Goal: Task Accomplishment & Management: Complete application form

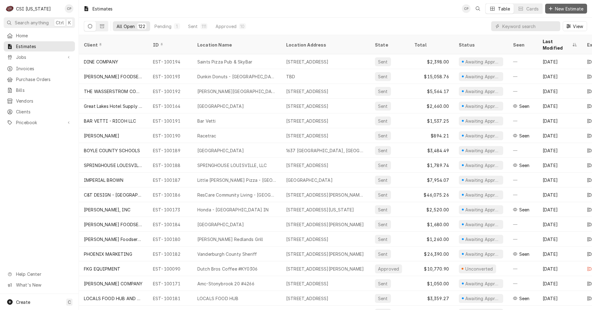
click at [570, 8] on span "New Estimate" at bounding box center [568, 9] width 31 height 6
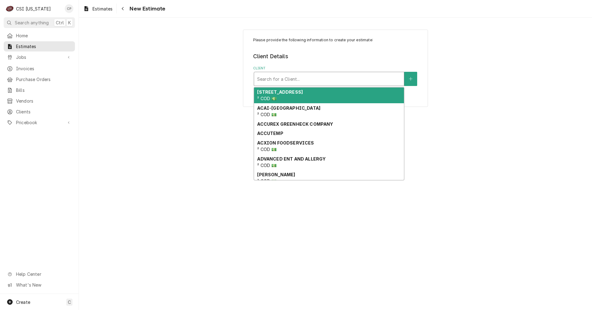
click at [348, 76] on div "Client" at bounding box center [329, 78] width 144 height 11
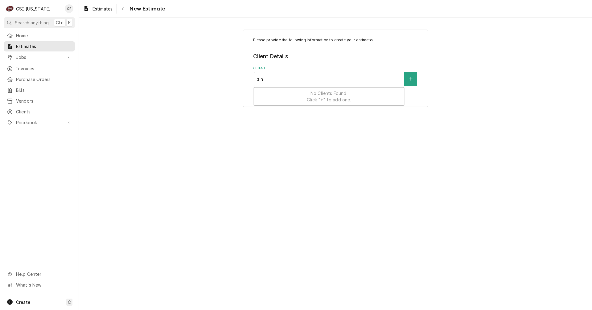
type input "zink"
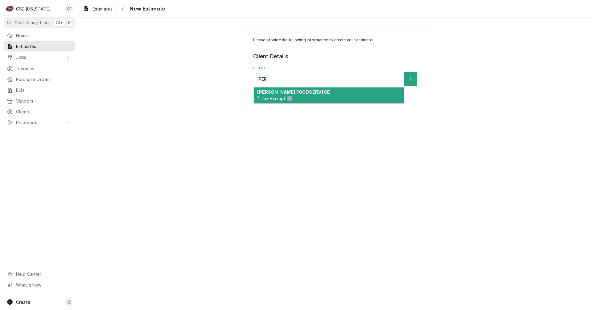
click at [295, 100] on div "ZINK FOODSERVICE ³ Tax Exempt 🆓" at bounding box center [329, 95] width 150 height 16
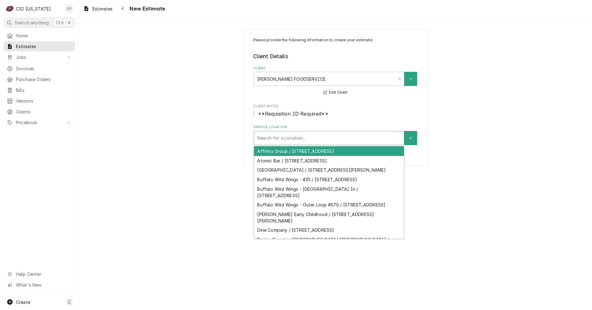
click at [365, 142] on div "Service Location" at bounding box center [329, 137] width 144 height 11
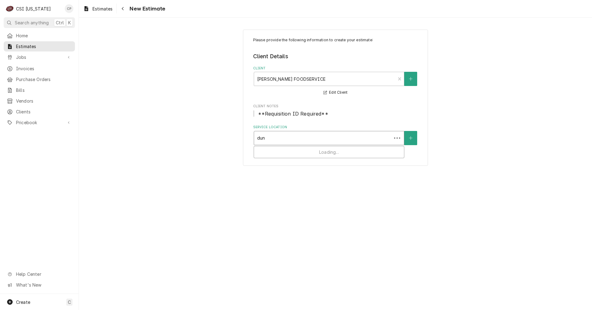
type input "dunk"
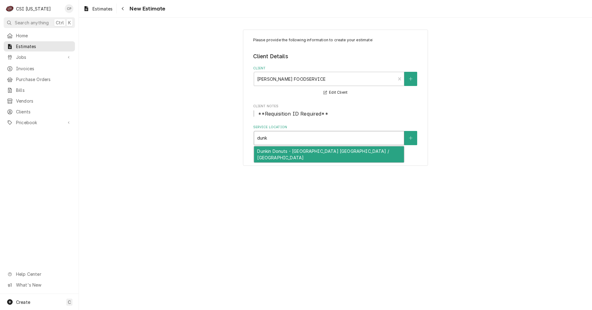
click at [360, 154] on div "Dunkin Donuts - Shepherdsville KY / TBD" at bounding box center [329, 154] width 150 height 16
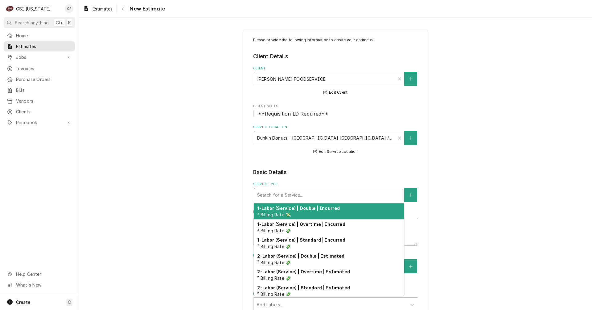
click at [291, 194] on div "Service Type" at bounding box center [329, 194] width 144 height 11
type textarea "x"
type input "r"
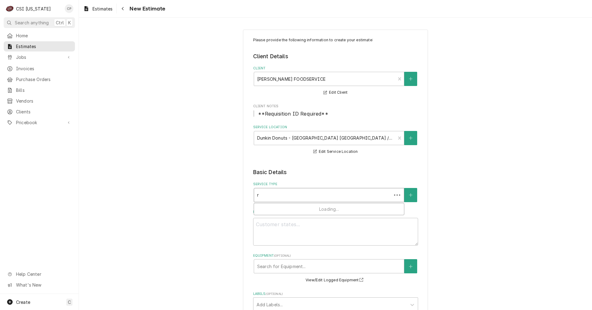
type textarea "x"
type input "re"
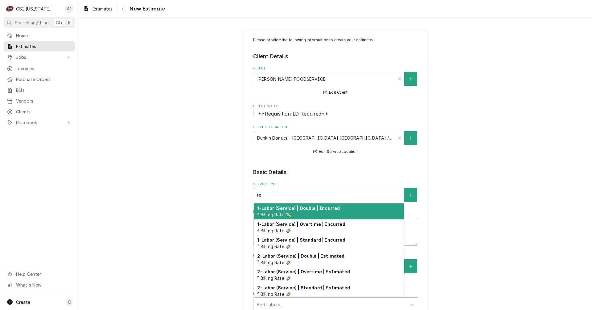
type textarea "x"
type input "ref"
click at [124, 8] on div "Navigate back" at bounding box center [123, 9] width 6 height 6
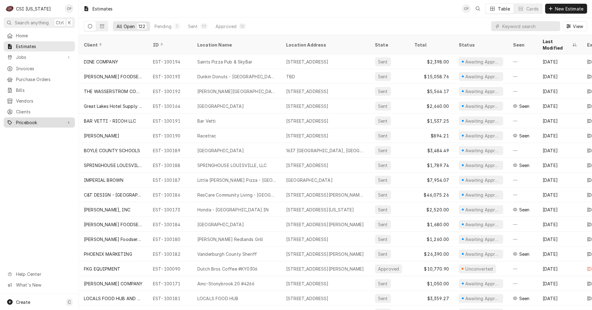
click at [30, 119] on span "Pricebook" at bounding box center [39, 122] width 47 height 6
click at [27, 130] on span "Services" at bounding box center [44, 133] width 56 height 6
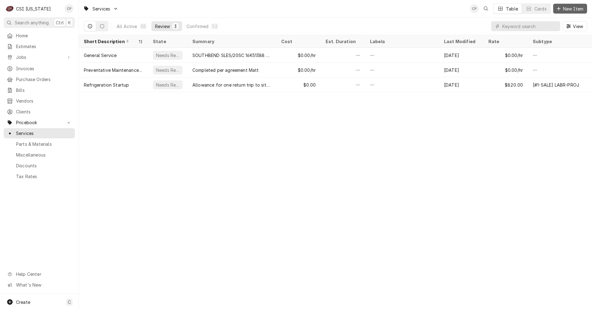
click at [573, 8] on span "New Item" at bounding box center [572, 9] width 23 height 6
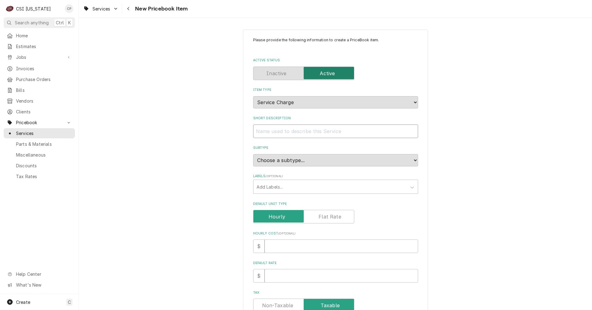
click at [267, 132] on input "Short Description" at bounding box center [335, 131] width 165 height 14
type textarea "x"
type input "P"
type textarea "x"
type input "Pi"
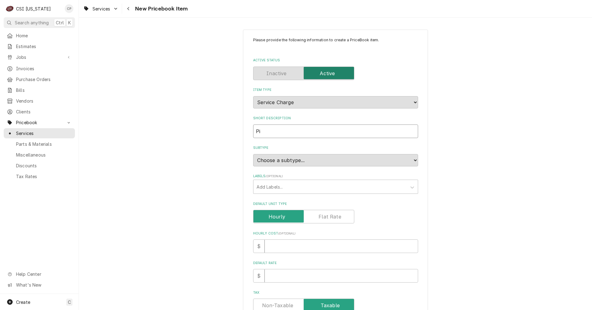
type textarea "x"
type input "Pip"
type textarea "x"
type input "Pipe"
type textarea "x"
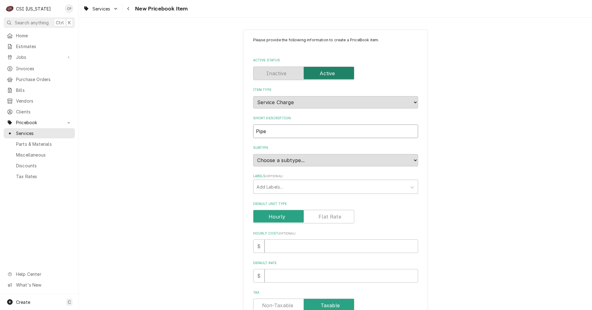
type input "Pipe"
type textarea "x"
type input "Pipe O"
type textarea "x"
type input "Pipe On"
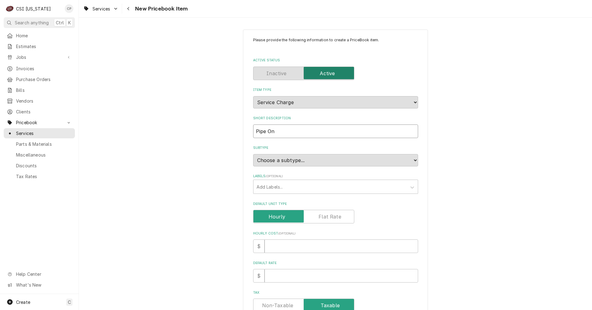
type textarea "x"
type input "Pipe Onl"
type textarea "x"
type input "Pipe Only"
click at [283, 186] on div "Labels" at bounding box center [329, 186] width 147 height 11
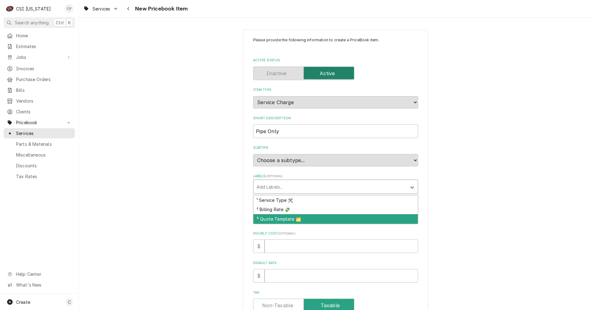
click at [278, 219] on div "³ Quote Template 🗂️" at bounding box center [335, 219] width 164 height 10
type textarea "x"
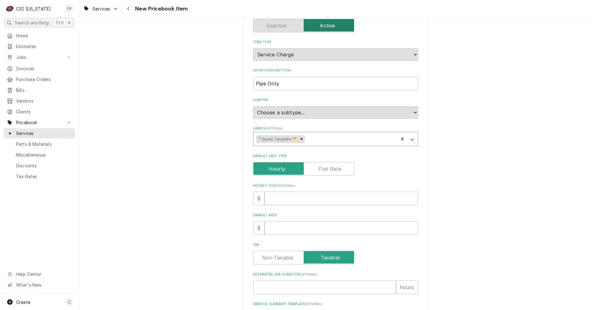
scroll to position [62, 0]
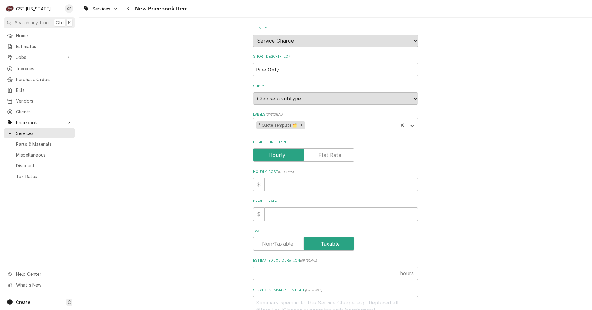
click at [332, 158] on label "Default Unit Type" at bounding box center [303, 155] width 101 height 14
click at [332, 158] on input "Default Unit Type" at bounding box center [304, 155] width 96 height 14
checkbox input "true"
type textarea "x"
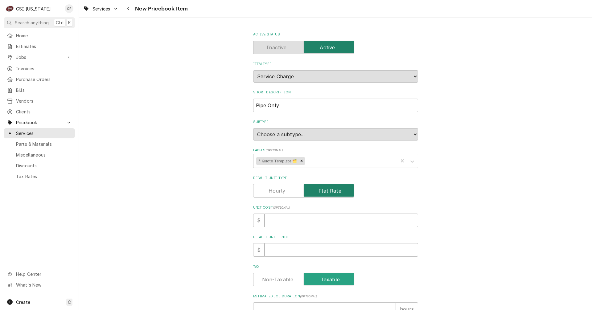
scroll to position [92, 0]
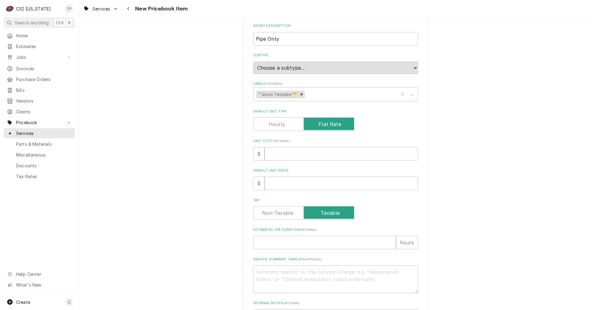
click at [272, 214] on label "Tax" at bounding box center [303, 213] width 101 height 14
click at [272, 214] on input "Tax" at bounding box center [304, 213] width 96 height 14
checkbox input "false"
type textarea "x"
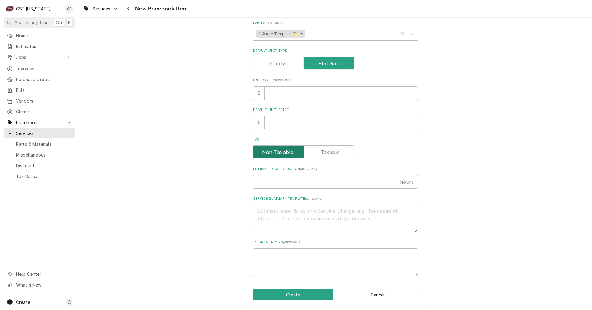
scroll to position [154, 0]
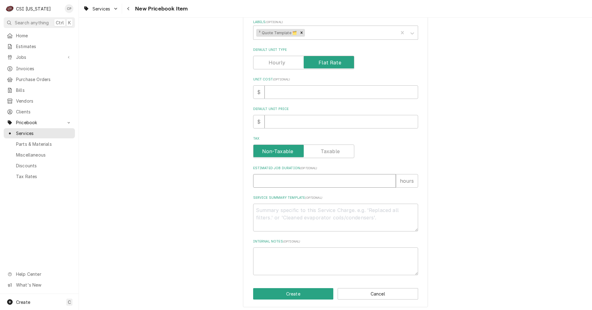
click at [271, 180] on input "Estimated Job Duration ( optional )" at bounding box center [324, 181] width 143 height 14
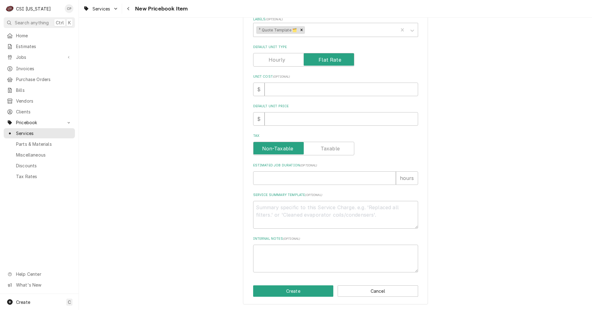
scroll to position [0, 0]
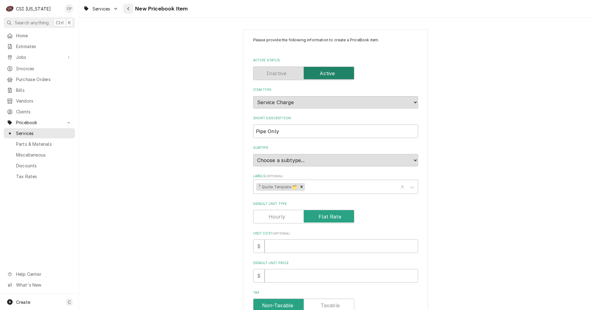
click at [131, 9] on div "Navigate back" at bounding box center [128, 9] width 6 height 6
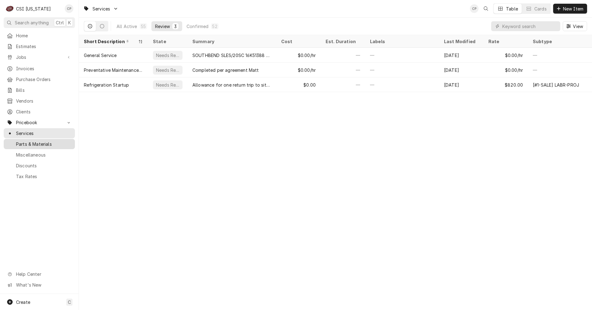
click at [43, 141] on span "Parts & Materials" at bounding box center [44, 144] width 56 height 6
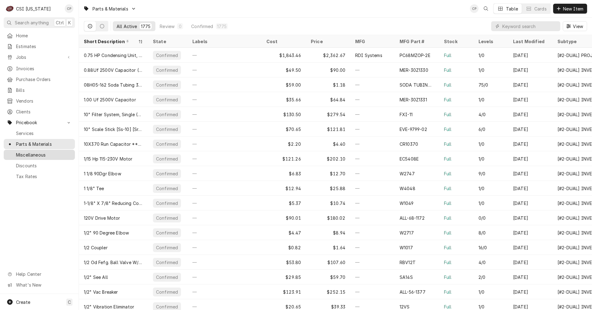
click at [42, 152] on span "Miscellaneous" at bounding box center [44, 155] width 56 height 6
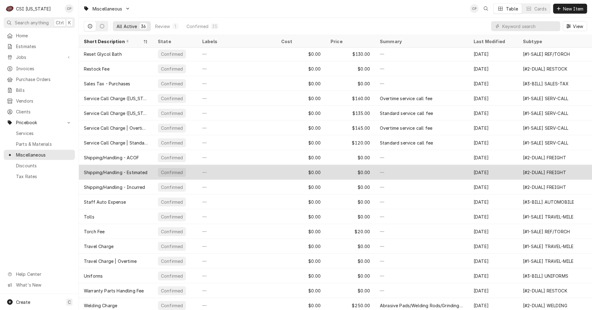
scroll to position [269, 0]
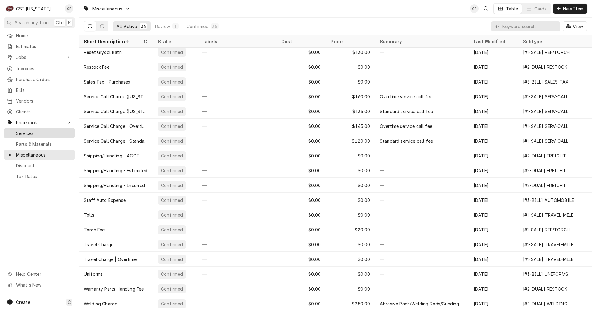
click at [25, 130] on span "Services" at bounding box center [44, 133] width 56 height 6
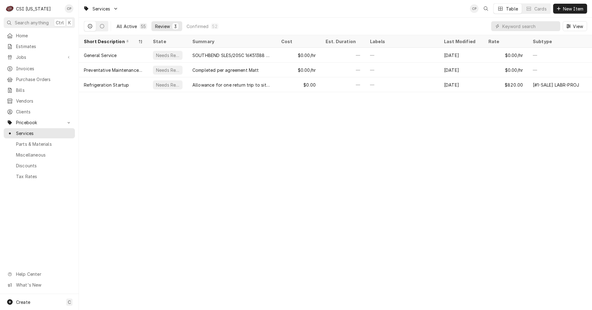
click at [131, 26] on div "All Active" at bounding box center [126, 26] width 21 height 6
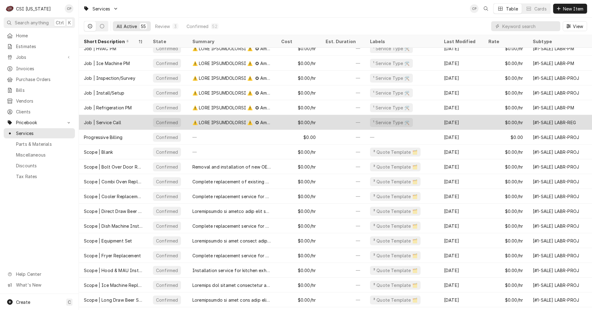
scroll to position [348, 0]
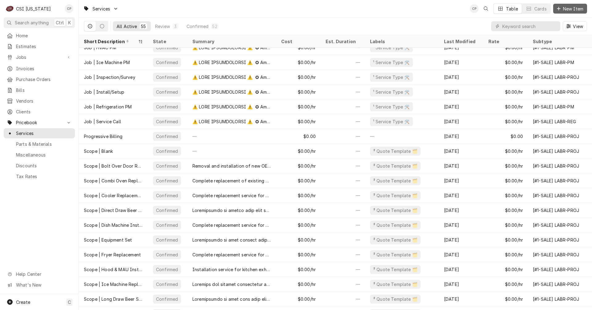
click at [574, 8] on span "New Item" at bounding box center [572, 9] width 23 height 6
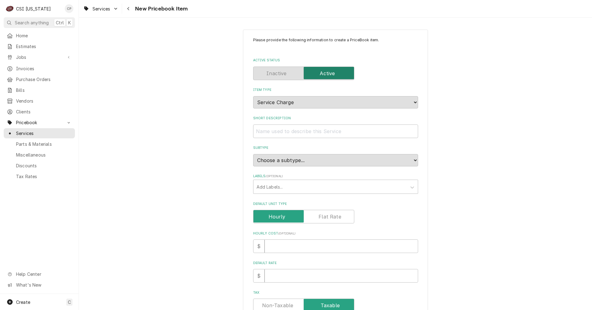
click at [281, 75] on label "Active Status" at bounding box center [303, 74] width 101 height 14
click at [326, 75] on label "Active Status" at bounding box center [303, 74] width 101 height 14
drag, startPoint x: 313, startPoint y: 133, endPoint x: 318, endPoint y: 126, distance: 8.6
click at [313, 132] on input "Short Description" at bounding box center [335, 131] width 165 height 14
type textarea "x"
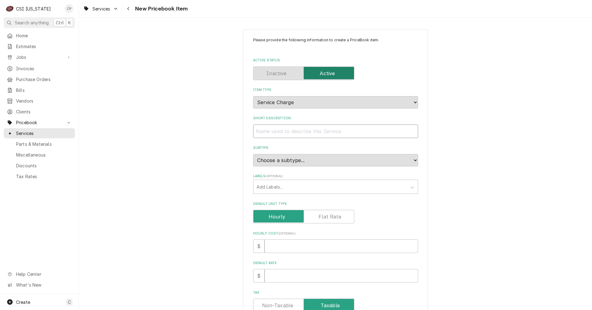
type input "P"
type textarea "x"
type input "Pi"
type textarea "x"
type input "Pip"
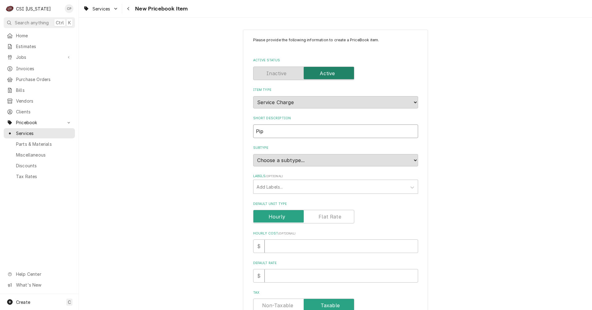
type textarea "x"
type input "Pipe"
type textarea "x"
type input "Pipe"
type textarea "x"
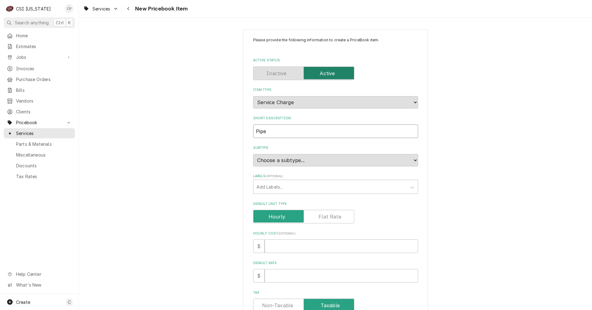
type input "Pipe O"
type textarea "x"
type input "Pipe ON"
type textarea "x"
type input "Pipe ONl"
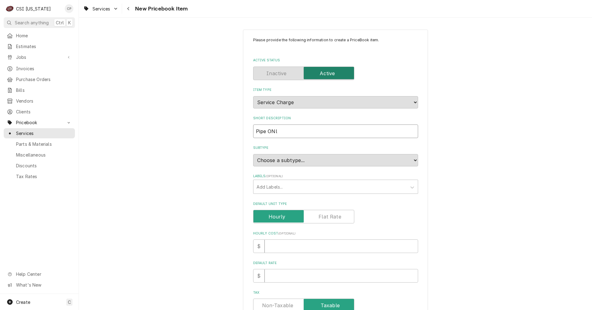
type textarea "x"
type input "Pipe ON"
type textarea "x"
type input "Pipe O"
type textarea "x"
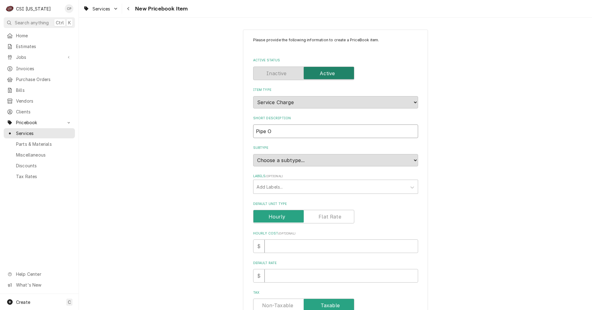
type input "Pipe On"
type textarea "x"
type input "Pipe Onl"
type textarea "x"
type input "Pipe Only"
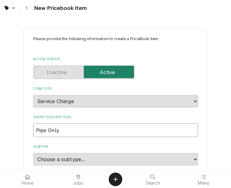
type textarea "x"
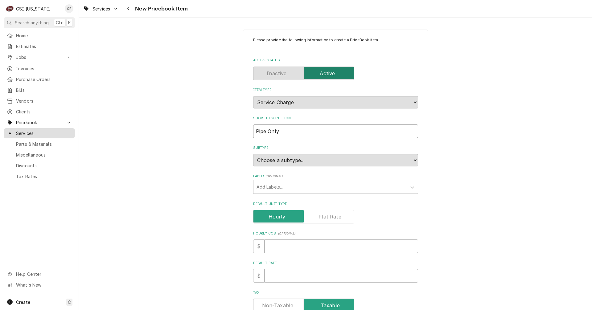
type input "Pipe Only"
click at [33, 130] on span "Services" at bounding box center [44, 133] width 56 height 6
click at [254, 134] on input "Pipe Only" at bounding box center [335, 131] width 165 height 14
type textarea "x"
type input "SPipe Only"
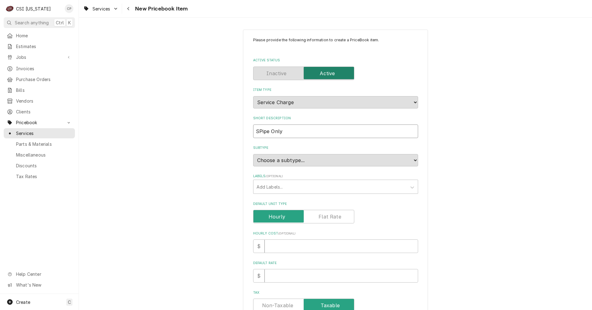
type textarea "x"
type input "ScPipe Only"
type textarea "x"
type input "ScoPipe Only"
type textarea "x"
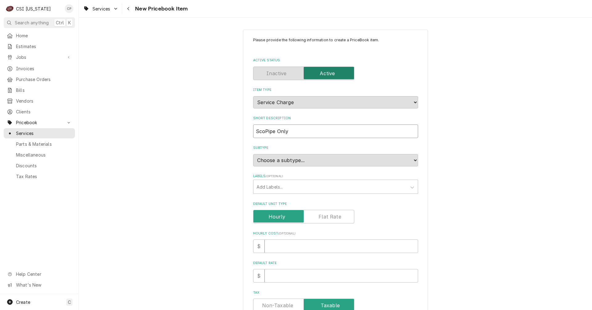
type input "ScopPipe Only"
type textarea "x"
type input "ScopePipe Only"
type textarea "x"
type input "Scope Pipe Only"
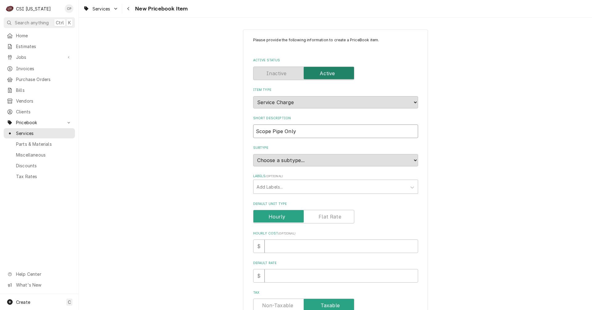
type textarea "x"
type input "Scope /Pipe Only"
type textarea "x"
type input "Scope / Pipe Only"
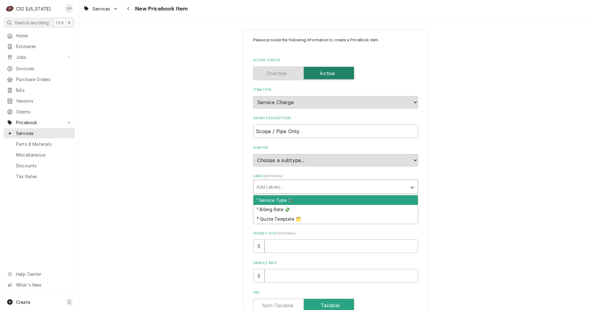
click at [298, 185] on div "Labels" at bounding box center [329, 186] width 147 height 11
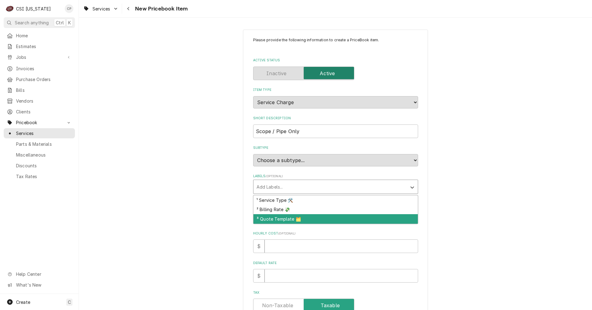
click at [287, 218] on div "³ Quote Template 🗂️" at bounding box center [335, 219] width 164 height 10
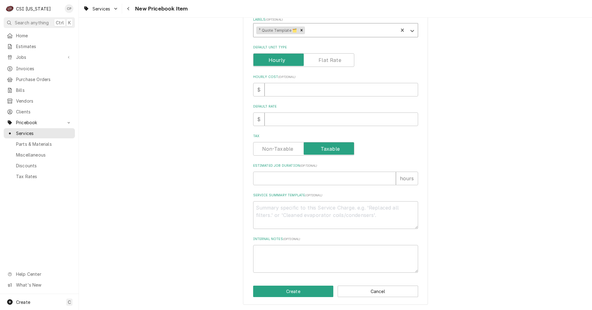
scroll to position [157, 0]
click at [262, 207] on textarea "Service Summary Template ( optional )" at bounding box center [335, 215] width 165 height 28
paste textarea "Quote to run piping and perform start-up on customer supplied, and installed, t…"
type textarea "x"
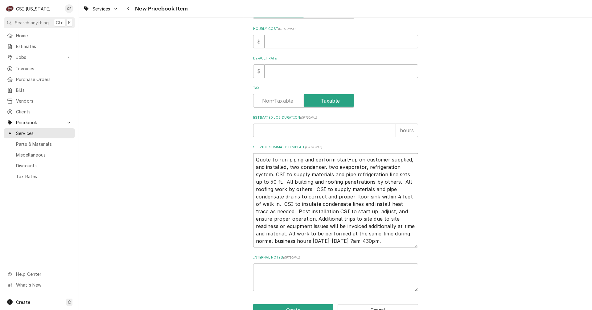
scroll to position [223, 0]
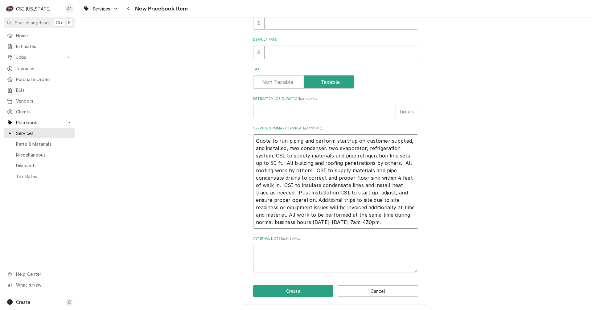
type textarea "Quote to run piping and perform start-up on customer supplied, and installed, t…"
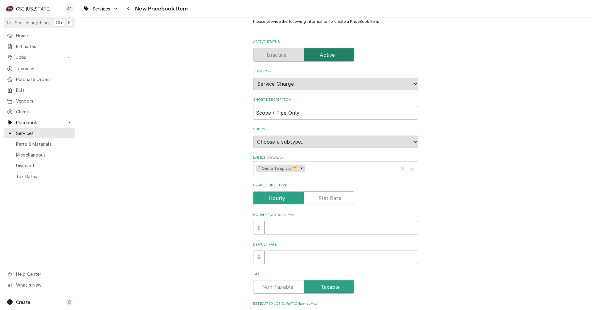
scroll to position [0, 0]
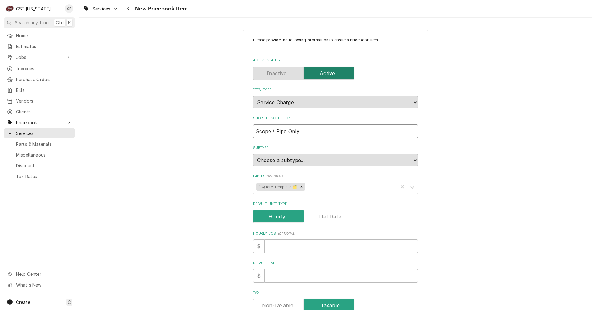
drag, startPoint x: 311, startPoint y: 132, endPoint x: 227, endPoint y: 127, distance: 83.4
click at [227, 127] on div "Please provide the following information to create a PriceBook item. Active Sta…" at bounding box center [335, 278] width 513 height 509
paste input "| Refrigeration Swap"
type textarea "x"
type input "Scope | Refrigeration Swap"
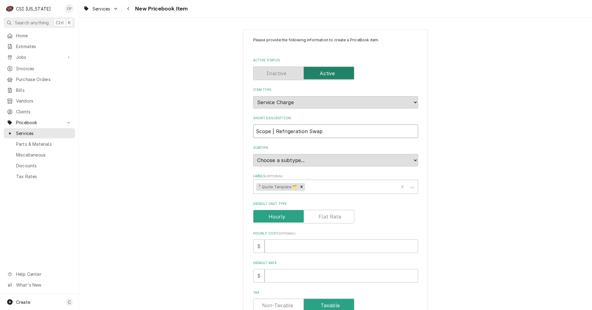
click at [277, 130] on input "Scope | Refrigeration Swap" at bounding box center [335, 131] width 165 height 14
drag, startPoint x: 306, startPoint y: 131, endPoint x: 327, endPoint y: 135, distance: 21.9
click at [327, 135] on input "Scope | Refrigeration Swap" at bounding box center [335, 131] width 165 height 14
type textarea "x"
type input "Scope | Refrigeration I"
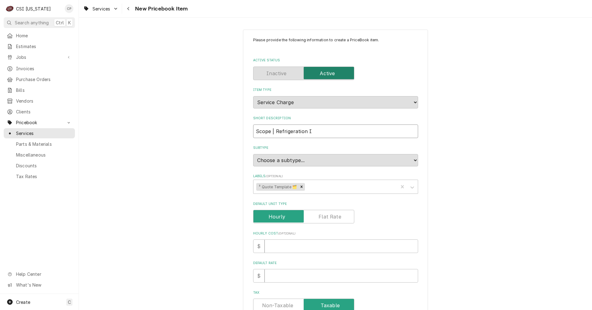
type textarea "x"
type input "Scope | Refrigeration In"
type textarea "x"
type input "Scope | Refrigeration Ins"
type textarea "x"
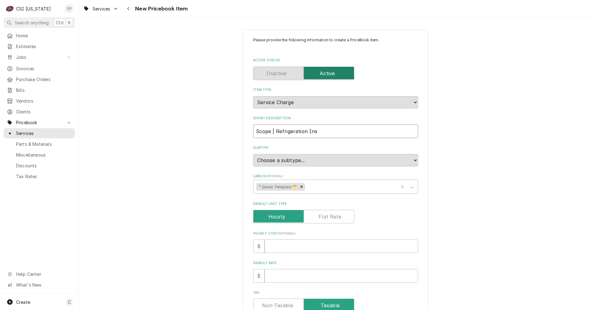
type input "Scope | Refrigeration Inst"
type textarea "x"
type input "Scope | Refrigeration Insta"
type textarea "x"
type input "Scope | Refrigeration Instal"
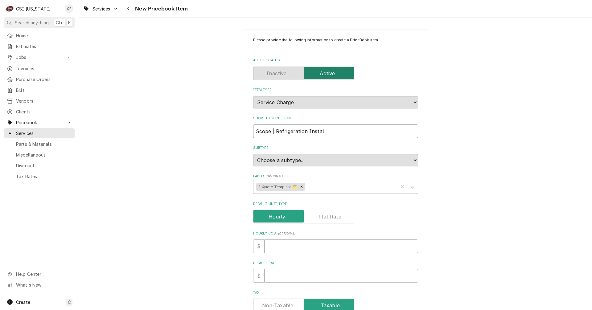
type textarea "x"
type input "Scope | Refrigeration Install"
type textarea "x"
type input "Scope | Refrigeration Install"
type textarea "x"
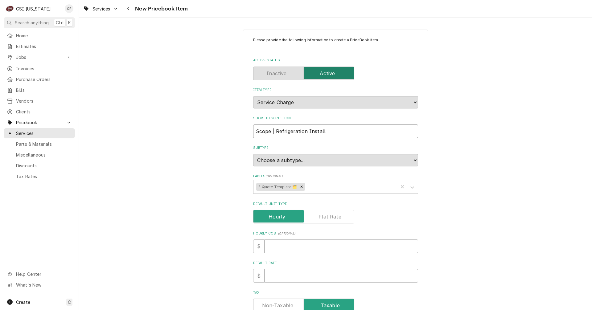
type input "Scope | Refrigeration Install o"
type textarea "x"
type input "Scope | Refrigeration Install on"
type textarea "x"
type input "Scope | Refrigeration Install onb"
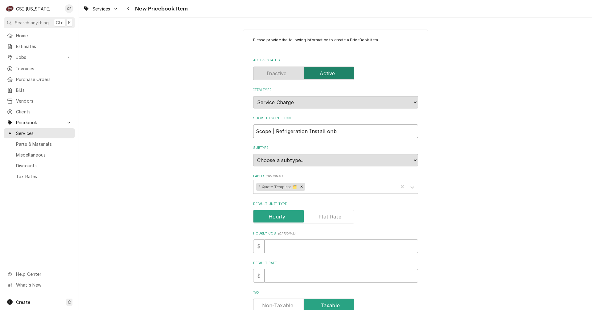
type textarea "x"
type input "Scope | Refrigeration Install onbl"
type textarea "x"
type input "Scope | Refrigeration Install onbl="
type textarea "x"
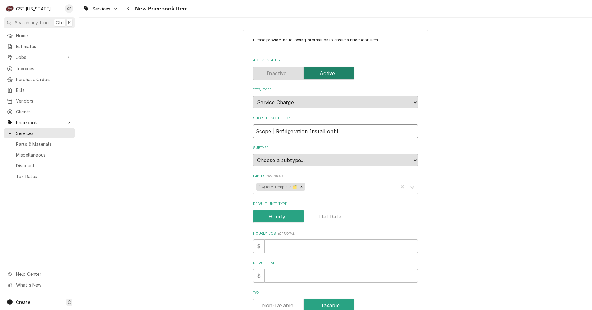
type input "Scope | Refrigeration Install onbl"
type textarea "x"
type input "Scope | Refrigeration Install onb"
type textarea "x"
type input "Scope | Refrigeration Install on"
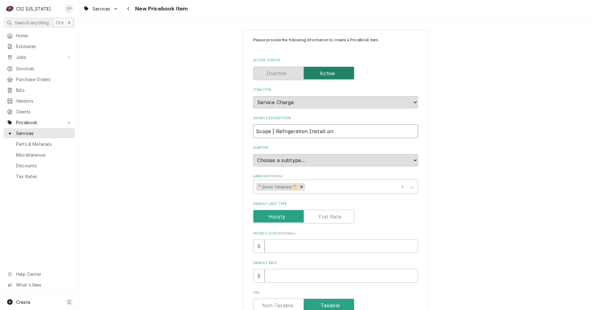
type textarea "x"
type input "Scope | Refrigeration Install o"
type textarea "x"
type input "Scope | Refrigeration Install"
type textarea "x"
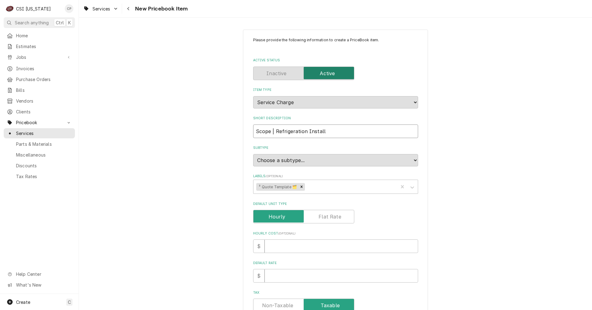
type input "Scope | Refrigeration Install o"
type textarea "x"
type input "Scope | Refrigeration Install on"
type textarea "x"
type input "Scope | Refrigeration Install onl"
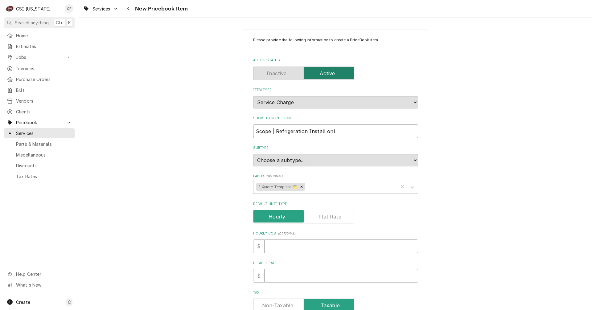
type textarea "x"
type input "Scope | Refrigeration Install only"
click at [525, 168] on div "Please provide the following information to create a PriceBook item. Active Sta…" at bounding box center [335, 278] width 513 height 509
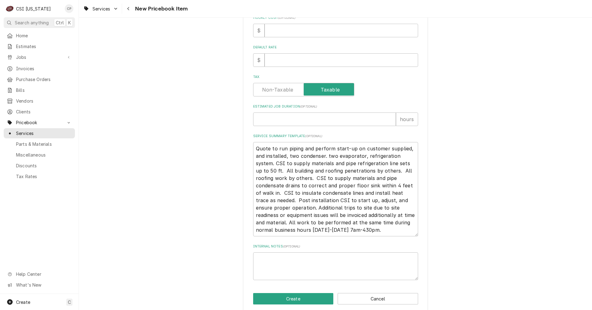
scroll to position [223, 0]
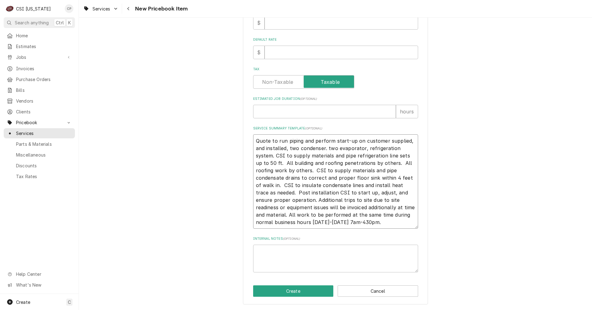
drag, startPoint x: 254, startPoint y: 140, endPoint x: 384, endPoint y: 238, distance: 163.8
click at [384, 238] on div "Please provide the following information to create a PriceBook item. Active Sta…" at bounding box center [335, 43] width 165 height 458
click at [346, 220] on textarea "Quote to run piping and perform start-up on customer supplied, and installed, t…" at bounding box center [335, 181] width 165 height 94
type textarea "x"
type textarea "Quote to run piping and perform start-up on customer supplied, and installed, t…"
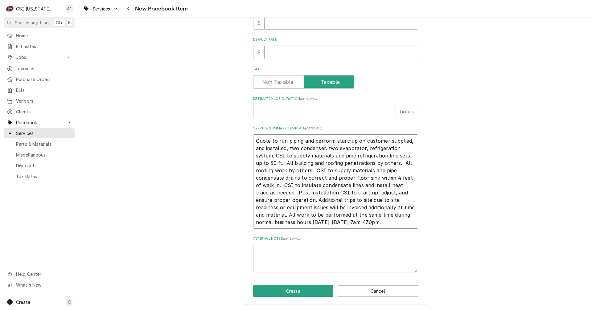
type textarea "x"
type textarea "Quote to run piping and perform start-up on customer supplied, and installed, t…"
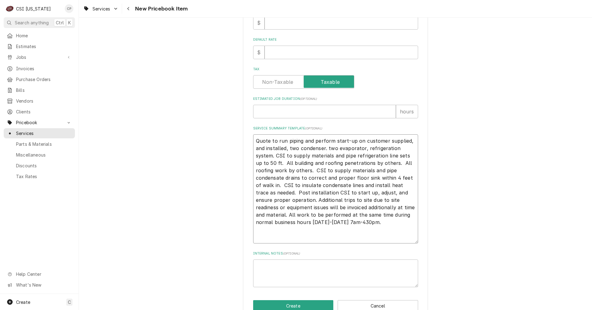
paste textarea "Complete replacement of walk-in refrigeration system including condensing unit,…"
type textarea "x"
type textarea "Quote to run piping and perform start-up on customer supplied, and installed, t…"
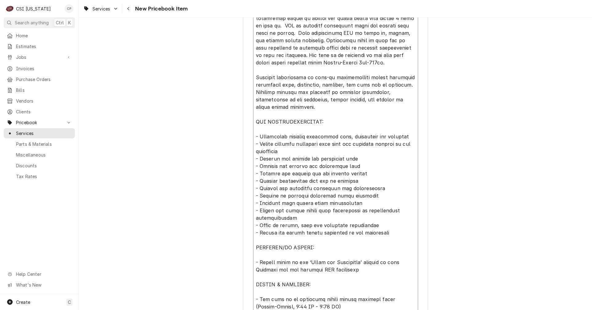
scroll to position [260, 0]
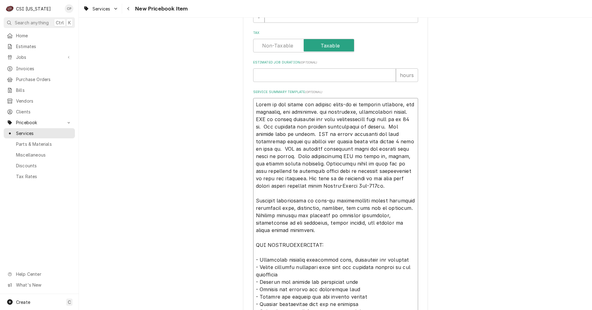
drag, startPoint x: 277, startPoint y: 201, endPoint x: 307, endPoint y: 202, distance: 30.2
click at [307, 202] on textarea "Service Summary Template ( optional )" at bounding box center [335, 267] width 165 height 338
type textarea "x"
type textarea "Quote to run piping and perform start-up on customer supplied, and installed, t…"
type textarea "x"
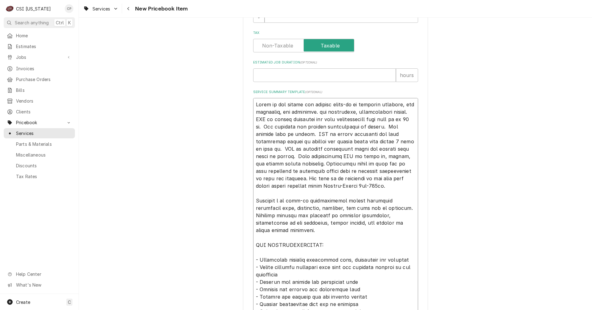
type textarea "Quote to run piping and perform start-up on customer supplied, and installed, t…"
type textarea "x"
type textarea "Quote to run piping and perform start-up on customer supplied, and installed, t…"
type textarea "x"
type textarea "Quote to run piping and perform start-up on customer supplied, and installed, t…"
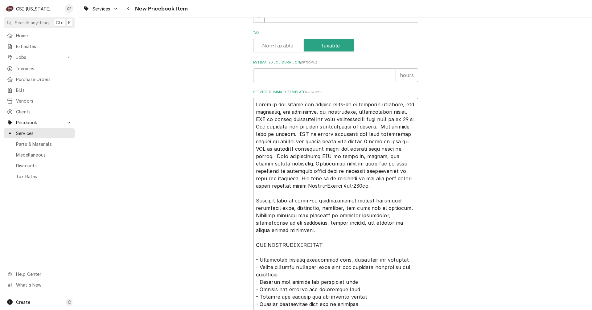
type textarea "x"
type textarea "Quote to run piping and perform start-up on customer supplied, and installed, t…"
type textarea "x"
type textarea "Quote to run piping and perform start-up on customer supplied, and installed, t…"
type textarea "x"
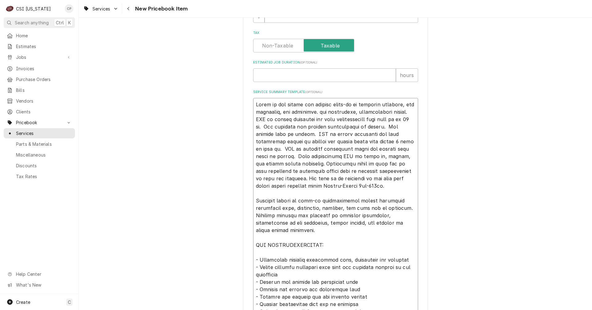
type textarea "Quote to run piping and perform start-up on customer supplied, and installed, t…"
type textarea "x"
type textarea "Quote to run piping and perform start-up on customer supplied, and installed, t…"
type textarea "x"
type textarea "Quote to run piping and perform start-up on customer supplied, and installed, t…"
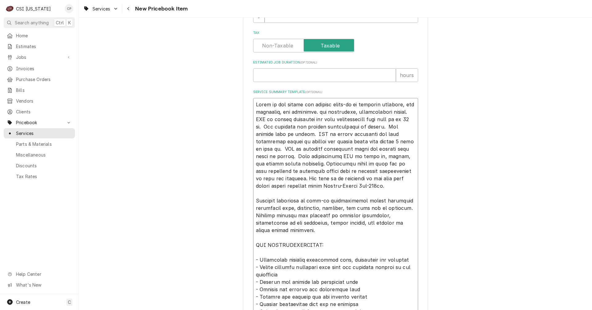
type textarea "x"
type textarea "Quote to run piping and perform start-up on customer supplied, and installed, t…"
type textarea "x"
type textarea "Quote to run piping and perform start-up on customer supplied, and installed, t…"
type textarea "x"
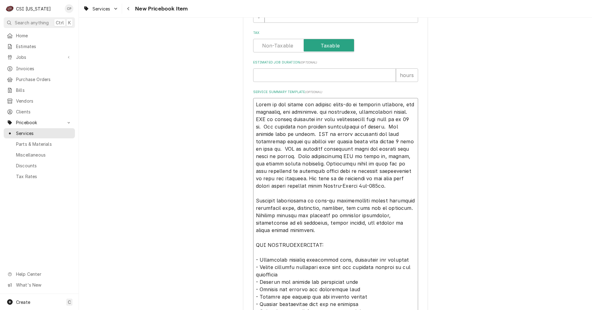
type textarea "Quote to run piping and perform start-up on customer supplied, and installed, t…"
type textarea "x"
type textarea "Quote to run piping and perform start-up on customer supplied, and installed, t…"
type textarea "x"
type textarea "Quote to run piping and perform start-up on customer supplied, and installed, t…"
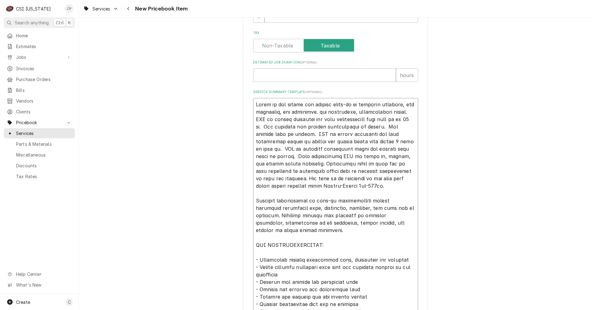
drag, startPoint x: 276, startPoint y: 216, endPoint x: 295, endPoint y: 222, distance: 20.6
click at [295, 222] on textarea "Service Summary Template ( optional )" at bounding box center [335, 267] width 165 height 338
click at [296, 230] on textarea "Service Summary Template ( optional )" at bounding box center [335, 267] width 165 height 338
drag, startPoint x: 275, startPoint y: 215, endPoint x: 387, endPoint y: 219, distance: 111.3
click at [387, 219] on textarea "Service Summary Template ( optional )" at bounding box center [335, 267] width 165 height 338
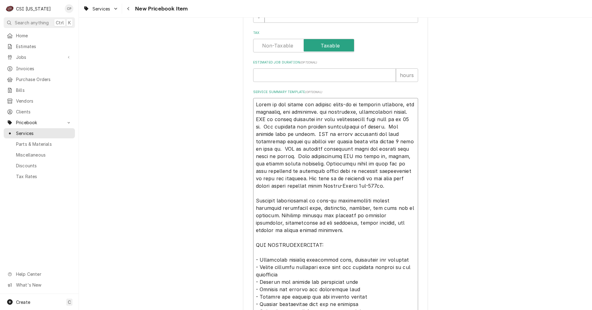
type textarea "x"
type textarea "Quote to run piping and perform start-up on customer supplied, and installed, t…"
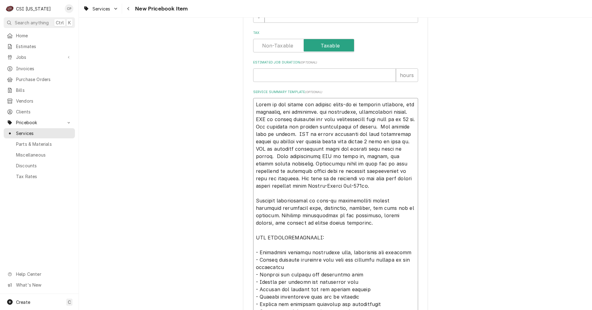
type textarea "x"
type textarea "Quote to run piping and perform start-up on customer supplied, and installed, t…"
type textarea "x"
type textarea "Quote to run piping and perform start-up on customer supplied, and installed, t…"
type textarea "x"
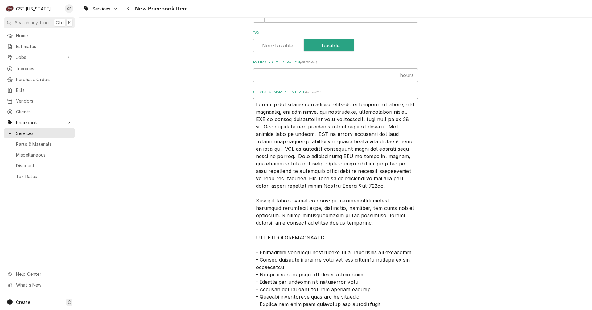
type textarea "Quote to run piping and perform start-up on customer supplied, and installed, t…"
type textarea "x"
type textarea "Quote to run piping and perform start-up on customer supplied, and installed, t…"
type textarea "x"
type textarea "Quote to run piping and perform start-up on customer supplied, and installed, t…"
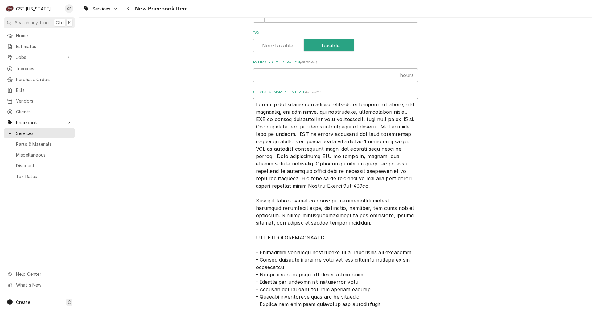
type textarea "x"
type textarea "Quote to run piping and perform start-up on customer supplied, and installed, t…"
type textarea "x"
type textarea "Quote to run piping and perform start-up on customer supplied, and installed, t…"
type textarea "x"
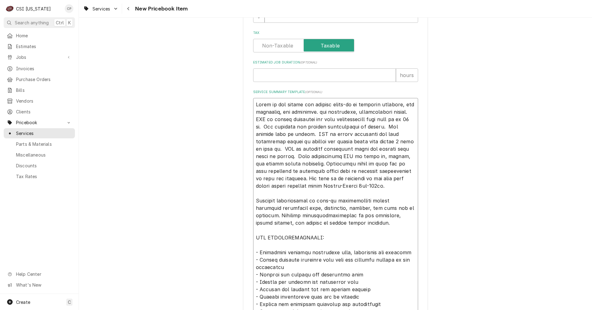
type textarea "Quote to run piping and perform start-up on customer supplied, and installed, t…"
type textarea "x"
type textarea "Quote to run piping and perform start-up on customer supplied, and installed, t…"
type textarea "x"
type textarea "Quote to run piping and perform start-up on customer supplied, and installed, t…"
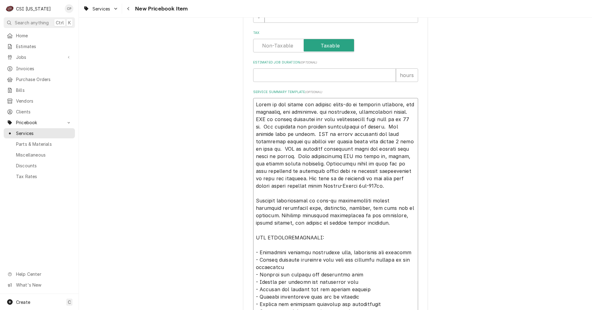
type textarea "x"
type textarea "Quote to run piping and perform start-up on customer supplied, and installed, t…"
type textarea "x"
type textarea "Quote to run piping and perform start-up on customer supplied, and installed, t…"
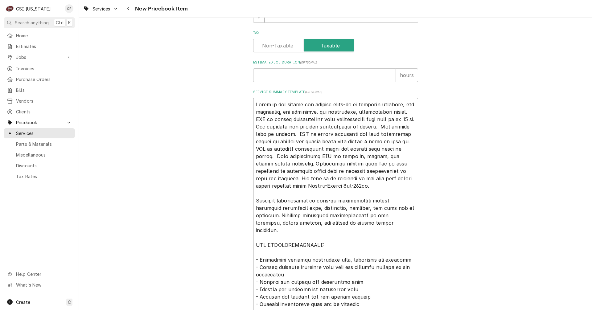
type textarea "x"
type textarea "Quote to run piping and perform start-up on customer supplied, and installed, t…"
type textarea "x"
type textarea "Quote to run piping and perform start-up on customer supplied, and installed, t…"
type textarea "x"
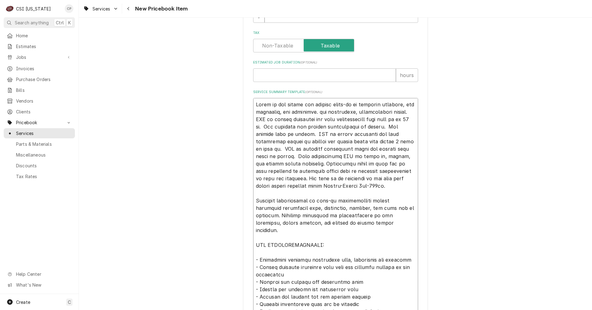
type textarea "Quote to run piping and perform start-up on customer supplied, and installed, t…"
type textarea "x"
type textarea "Quote to run piping and perform start-up on customer supplied, and installed, t…"
type textarea "x"
type textarea "Quote to run piping and perform start-up on customer supplied, and installed, t…"
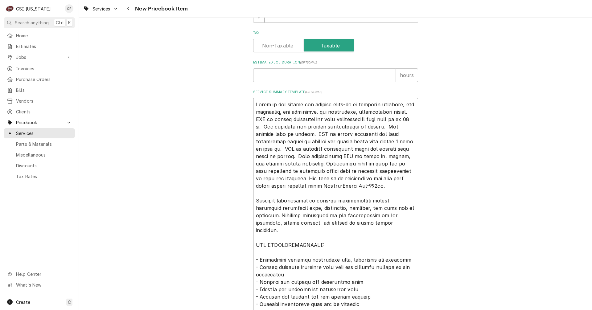
type textarea "x"
type textarea "Quote to run piping and perform start-up on customer supplied, and installed, t…"
type textarea "x"
type textarea "Quote to run piping and perform start-up on customer supplied, and installed, t…"
type textarea "x"
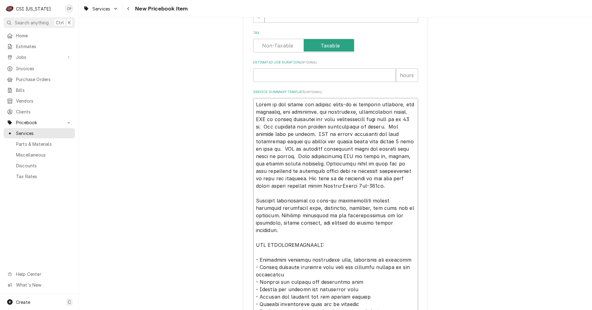
type textarea "Quote to run piping and perform start-up on customer supplied, and installed, t…"
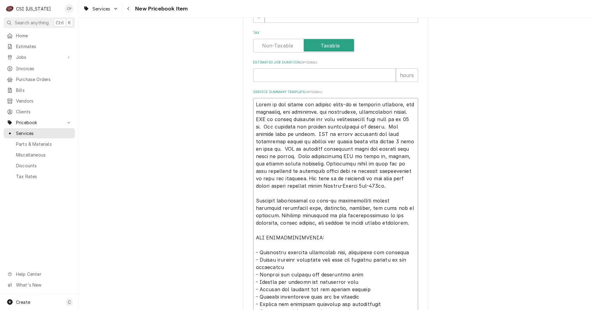
type textarea "x"
type textarea "Quote to run piping and perform start-up on customer supplied, and installed, t…"
type textarea "x"
type textarea "Quote to run piping and perform start-up on customer supplied, and installed, t…"
type textarea "x"
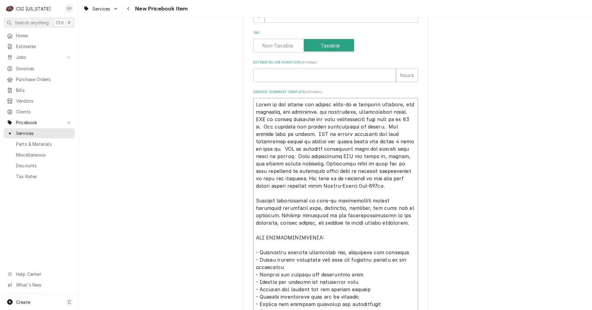
type textarea "Quote to run piping and perform start-up on customer supplied, and installed, t…"
type textarea "x"
type textarea "Quote to run piping and perform start-up on customer supplied, and installed, t…"
type textarea "x"
type textarea "Quote to run piping and perform start-up on customer supplied, and installed, t…"
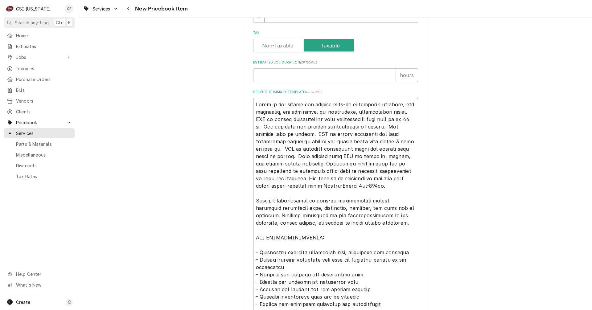
type textarea "x"
type textarea "Quote to run piping and perform start-up on customer supplied, and installed, t…"
type textarea "x"
type textarea "Quote to run piping and perform start-up on customer supplied, and installed, t…"
type textarea "x"
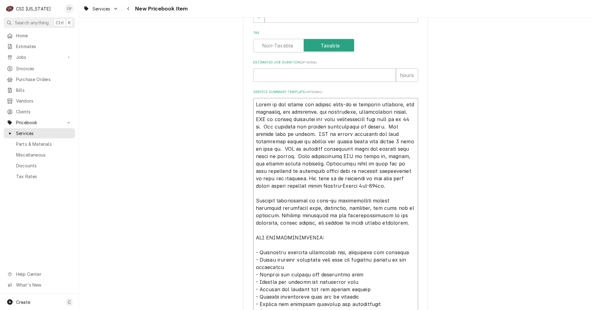
type textarea "Quote to run piping and perform start-up on customer supplied, and installed, t…"
type textarea "x"
type textarea "Quote to run piping and perform start-up on customer supplied, and installed, t…"
type textarea "x"
type textarea "Quote to run piping and perform start-up on customer supplied, and installed, t…"
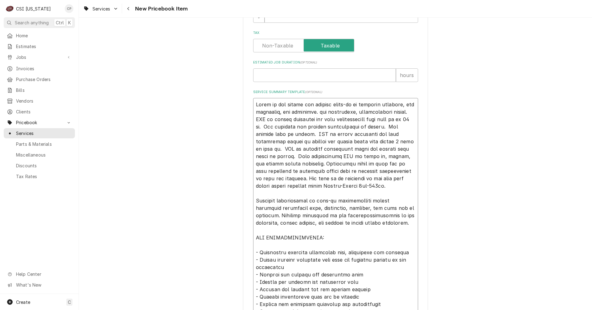
type textarea "x"
type textarea "Quote to run piping and perform start-up on customer supplied, and installed, t…"
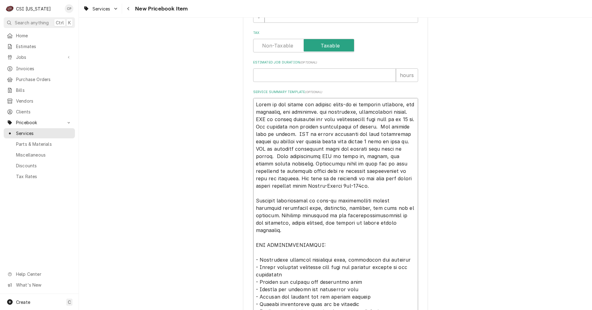
type textarea "x"
type textarea "Quote to run piping and perform start-up on customer supplied, and installed, t…"
type textarea "x"
type textarea "Quote to run piping and perform start-up on customer supplied, and installed, t…"
type textarea "x"
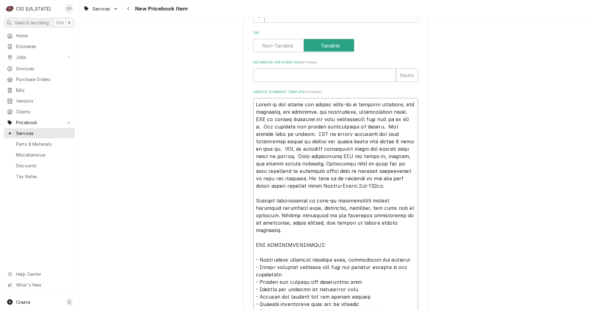
type textarea "Quote to run piping and perform start-up on customer supplied, and installed, t…"
type textarea "x"
type textarea "Quote to run piping and perform start-up on customer supplied, and installed, t…"
type textarea "x"
type textarea "Quote to run piping and perform start-up on customer supplied, and installed, t…"
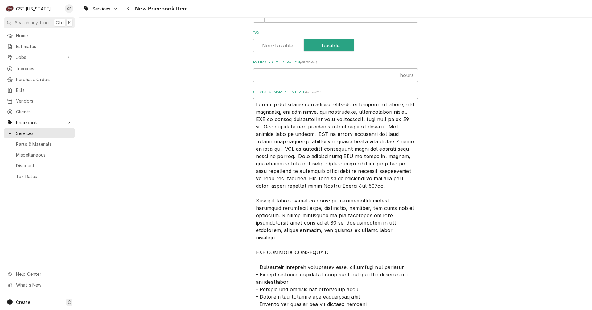
click at [254, 117] on textarea "Service Summary Template ( optional )" at bounding box center [335, 267] width 165 height 338
drag, startPoint x: 253, startPoint y: 126, endPoint x: 305, endPoint y: 132, distance: 52.5
click at [305, 132] on textarea "Service Summary Template ( optional )" at bounding box center [335, 267] width 165 height 338
click at [274, 142] on textarea "Service Summary Template ( optional )" at bounding box center [335, 267] width 165 height 338
click at [279, 223] on textarea "Service Summary Template ( optional )" at bounding box center [335, 267] width 165 height 338
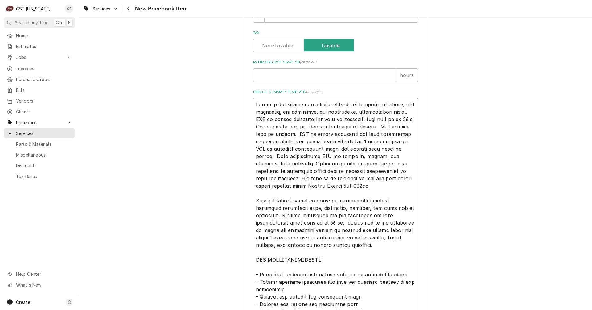
drag, startPoint x: 254, startPoint y: 223, endPoint x: 283, endPoint y: 225, distance: 29.0
click at [283, 225] on textarea "Service Summary Template ( optional )" at bounding box center [335, 274] width 165 height 353
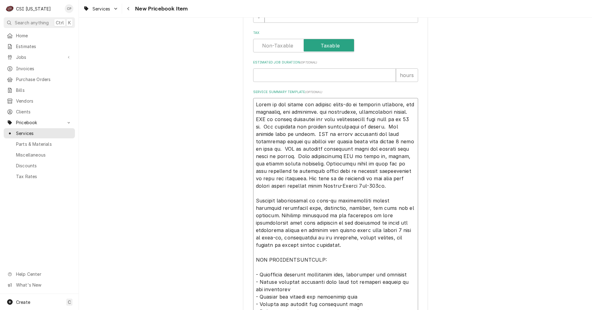
click at [406, 217] on textarea "Service Summary Template ( optional )" at bounding box center [335, 274] width 165 height 353
drag, startPoint x: 392, startPoint y: 224, endPoint x: 376, endPoint y: 231, distance: 16.7
click at [376, 231] on textarea "Service Summary Template ( optional )" at bounding box center [335, 274] width 165 height 353
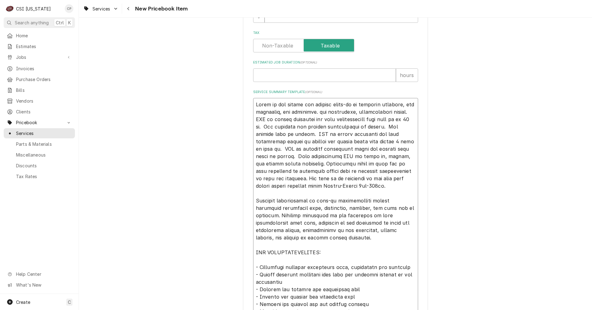
drag, startPoint x: 322, startPoint y: 208, endPoint x: 345, endPoint y: 209, distance: 22.5
click at [345, 209] on textarea "Service Summary Template ( optional )" at bounding box center [335, 271] width 165 height 346
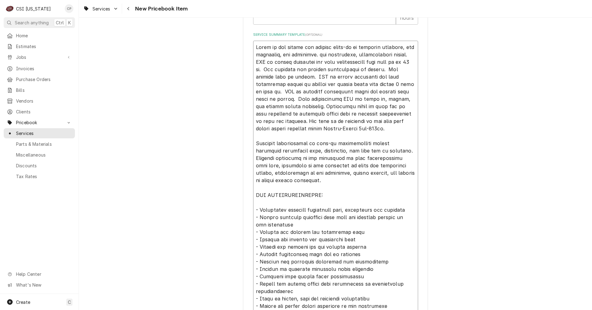
scroll to position [321, 0]
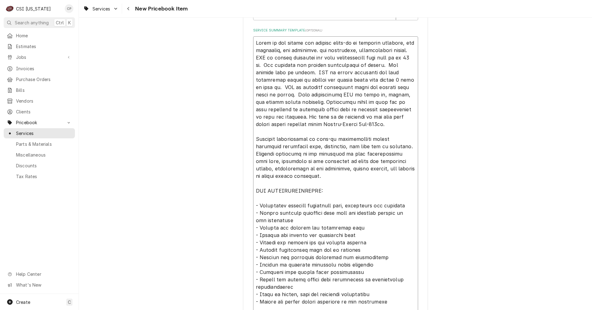
drag, startPoint x: 254, startPoint y: 205, endPoint x: 377, endPoint y: 221, distance: 124.3
click at [377, 221] on textarea "Service Summary Template ( optional )" at bounding box center [335, 209] width 165 height 346
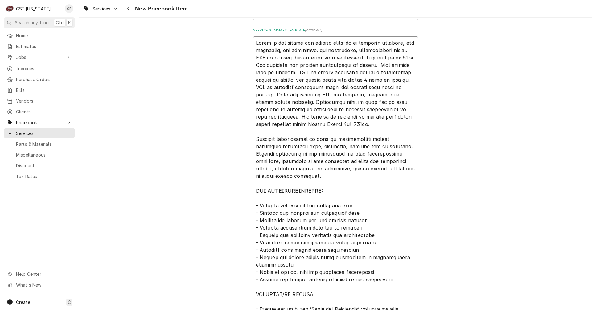
click at [287, 204] on textarea "Service Summary Template ( optional )" at bounding box center [335, 197] width 165 height 323
drag, startPoint x: 287, startPoint y: 211, endPoint x: 258, endPoint y: 213, distance: 29.6
click at [258, 213] on textarea "Service Summary Template ( optional )" at bounding box center [335, 197] width 165 height 323
drag, startPoint x: 286, startPoint y: 220, endPoint x: 258, endPoint y: 218, distance: 28.4
click at [258, 218] on textarea "Service Summary Template ( optional )" at bounding box center [335, 197] width 165 height 323
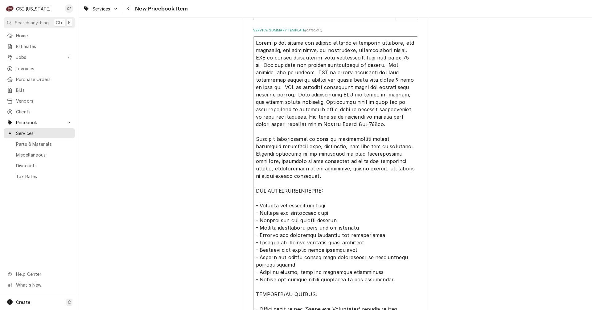
drag, startPoint x: 276, startPoint y: 228, endPoint x: 258, endPoint y: 225, distance: 18.4
click at [258, 225] on textarea "Service Summary Template ( optional )" at bounding box center [335, 197] width 165 height 323
click at [348, 228] on textarea "Service Summary Template ( optional )" at bounding box center [335, 197] width 165 height 323
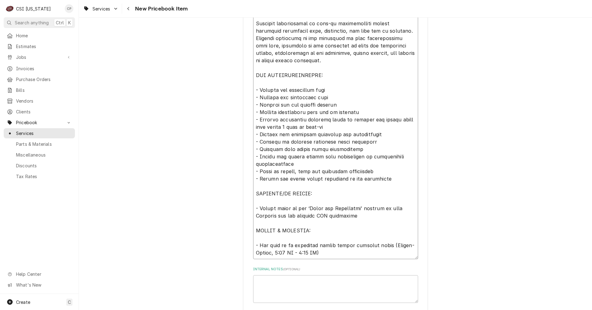
scroll to position [445, 0]
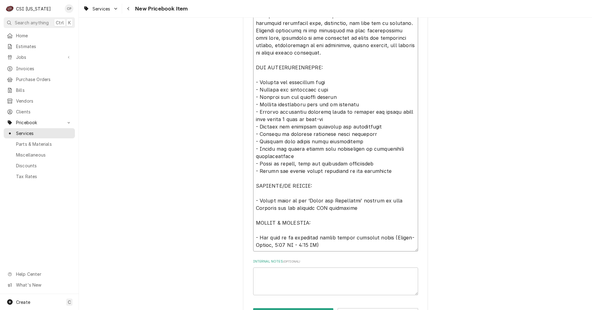
click at [271, 193] on textarea "Service Summary Template ( optional )" at bounding box center [335, 82] width 165 height 338
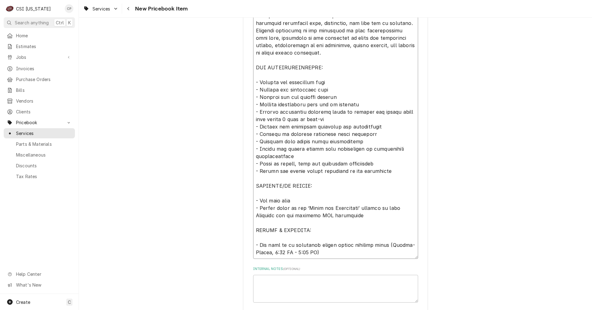
scroll to position [229, 0]
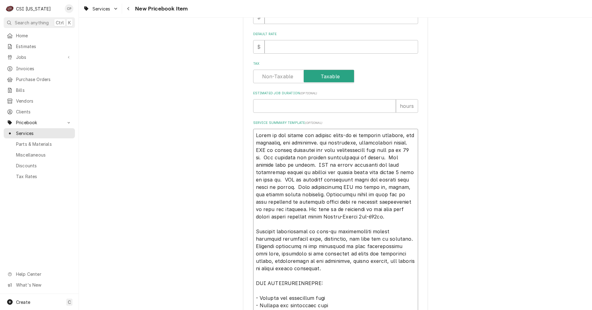
drag, startPoint x: 255, startPoint y: 157, endPoint x: 277, endPoint y: 165, distance: 23.6
click at [277, 165] on textarea "Service Summary Template ( optional )" at bounding box center [335, 302] width 165 height 346
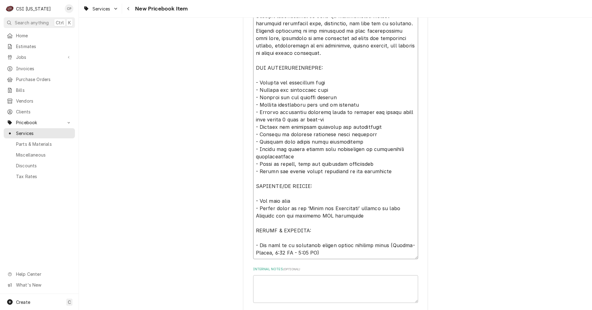
scroll to position [445, 0]
drag, startPoint x: 258, startPoint y: 201, endPoint x: 287, endPoint y: 202, distance: 29.6
click at [287, 202] on textarea "Service Summary Template ( optional )" at bounding box center [335, 86] width 165 height 346
paste textarea "ll building and roofing penetrations by others. All roofing work by others."
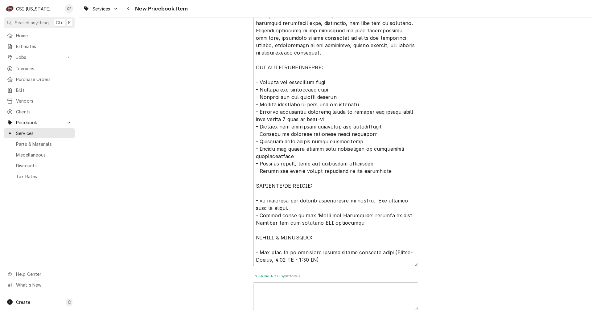
click at [258, 200] on textarea "Service Summary Template ( optional )" at bounding box center [335, 89] width 165 height 353
click at [372, 200] on textarea "Service Summary Template ( optional )" at bounding box center [335, 89] width 165 height 353
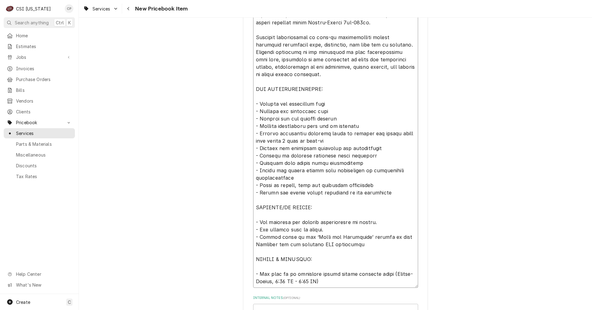
scroll to position [421, 0]
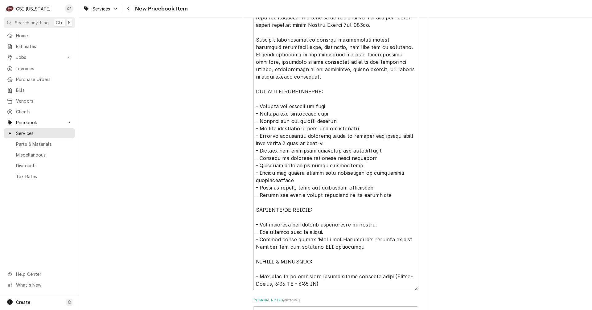
click at [350, 129] on textarea "Service Summary Template ( optional )" at bounding box center [335, 113] width 165 height 353
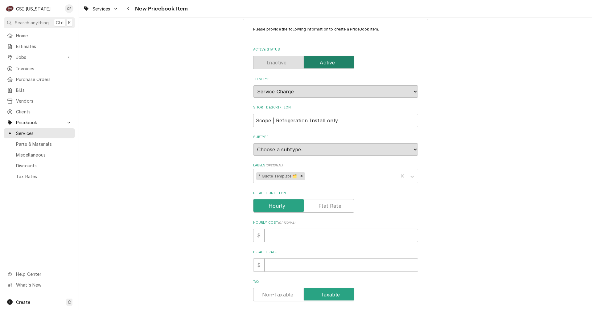
scroll to position [0, 0]
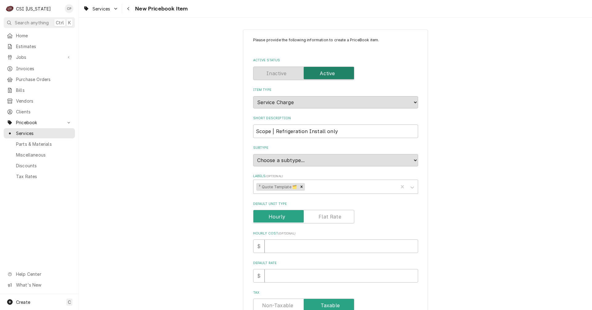
click at [262, 149] on label "Subtype" at bounding box center [335, 147] width 165 height 5
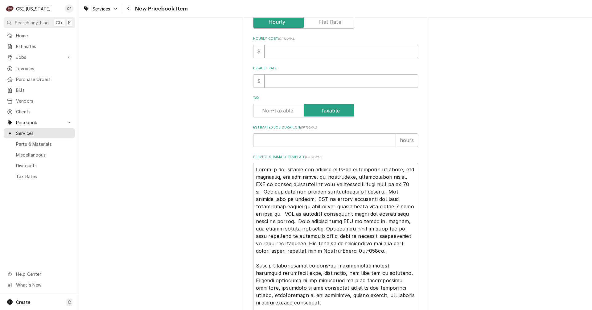
scroll to position [246, 0]
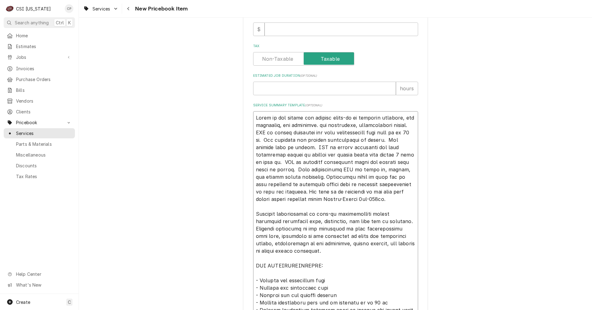
drag, startPoint x: 350, startPoint y: 202, endPoint x: 246, endPoint y: 104, distance: 143.2
click at [246, 104] on div "Please provide the following information to create a PriceBook item. Active Sta…" at bounding box center [335, 161] width 185 height 757
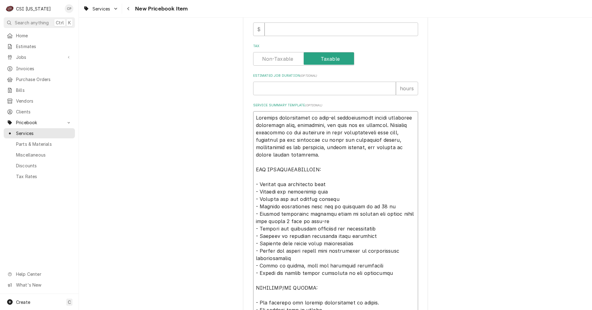
drag, startPoint x: 278, startPoint y: 135, endPoint x: 333, endPoint y: 133, distance: 55.2
click at [333, 133] on textarea "Service Summary Template ( optional )" at bounding box center [335, 239] width 165 height 257
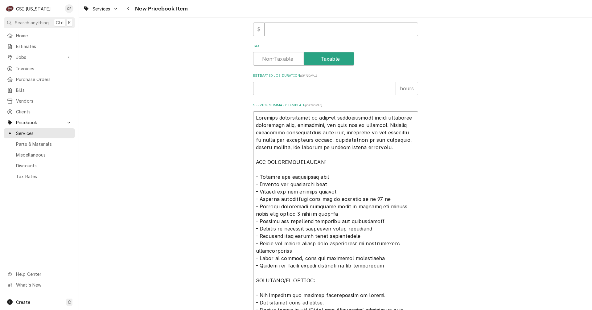
drag, startPoint x: 371, startPoint y: 134, endPoint x: 279, endPoint y: 138, distance: 92.5
click at [279, 138] on textarea "Service Summary Template ( optional )" at bounding box center [335, 236] width 165 height 250
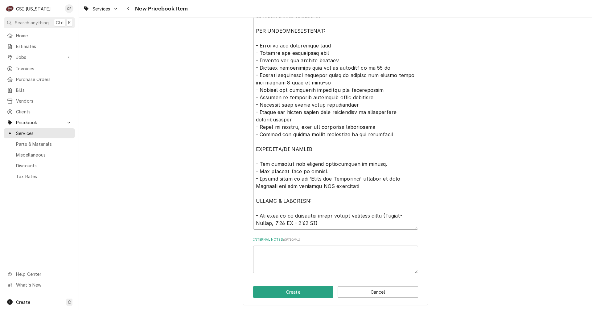
scroll to position [379, 0]
click at [309, 288] on button "Create" at bounding box center [293, 290] width 80 height 11
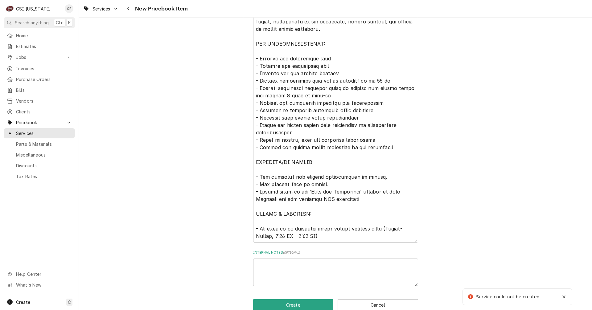
scroll to position [243, 0]
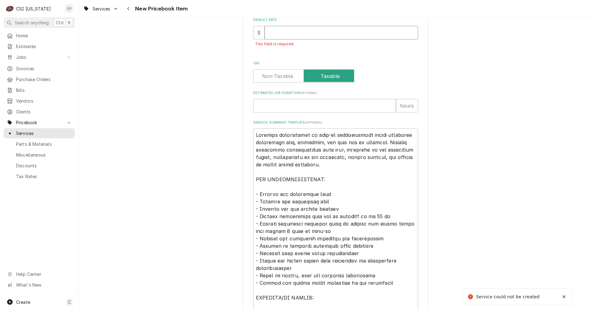
click at [277, 34] on input "Default Rate" at bounding box center [340, 33] width 153 height 14
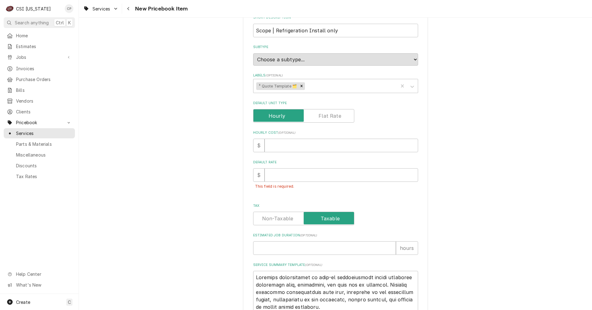
scroll to position [89, 0]
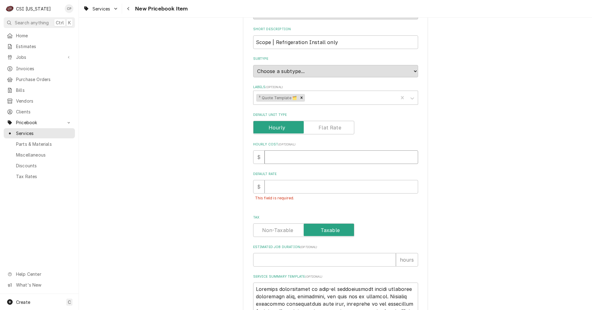
click at [331, 155] on input "Hourly Cost ( optional )" at bounding box center [340, 157] width 153 height 14
click at [484, 192] on div "Please provide the following information to create a PriceBook item. Active Sta…" at bounding box center [335, 274] width 513 height 678
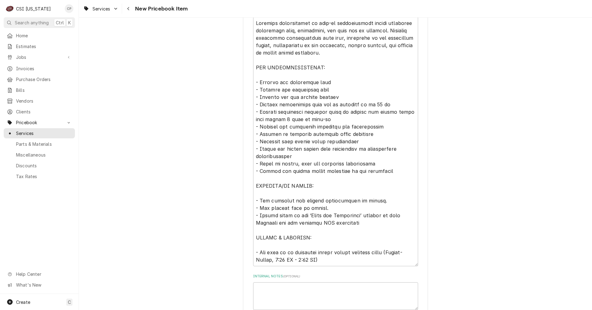
scroll to position [393, 0]
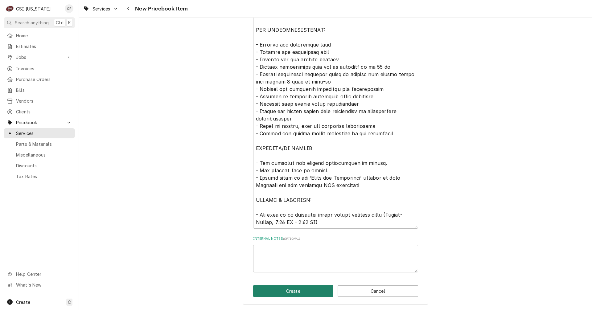
click at [307, 290] on button "Create" at bounding box center [293, 290] width 80 height 11
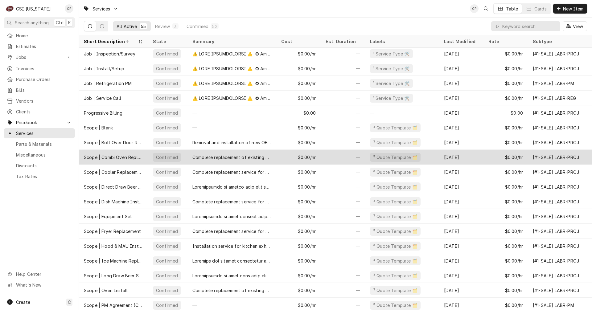
scroll to position [377, 0]
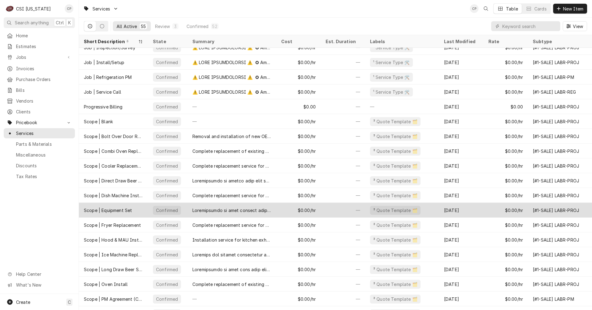
click at [116, 210] on div "Scope | Equipment Set" at bounding box center [108, 210] width 48 height 6
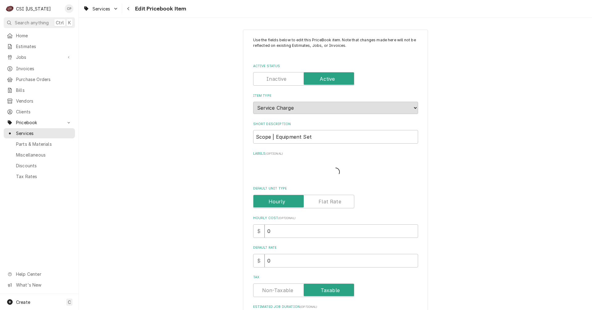
type textarea "x"
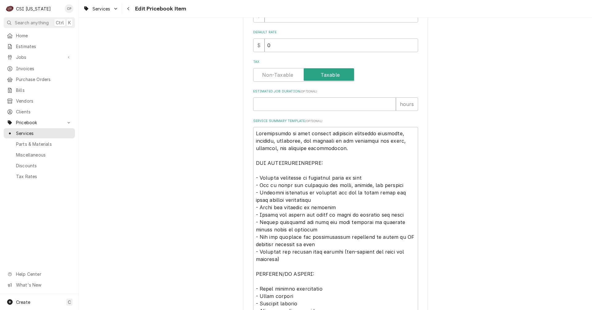
scroll to position [233, 0]
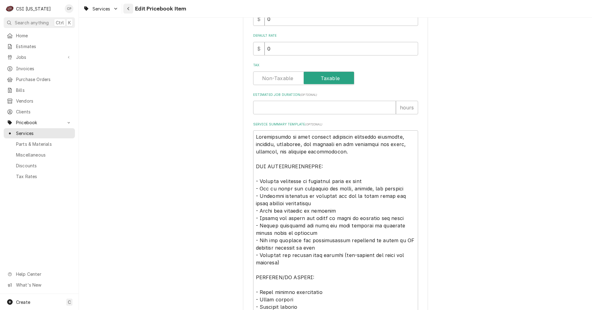
click at [129, 7] on icon "Navigate back" at bounding box center [128, 8] width 2 height 3
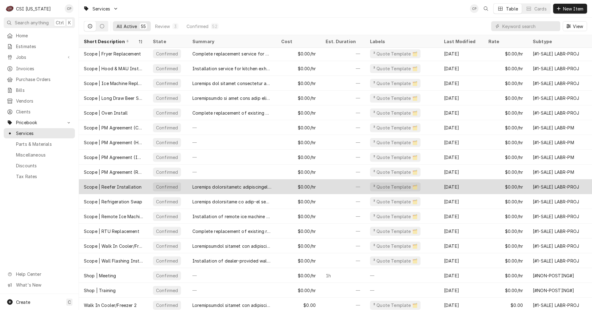
scroll to position [555, 0]
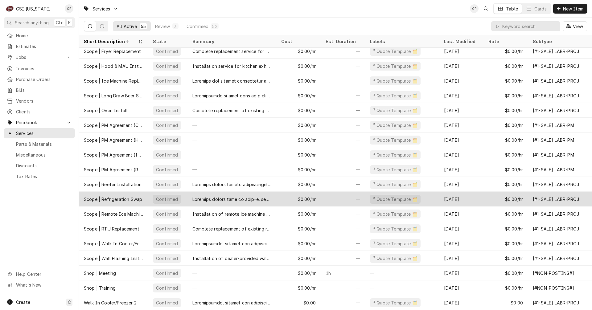
click at [122, 196] on div "Scope | Refrigeration Swap" at bounding box center [113, 199] width 58 height 6
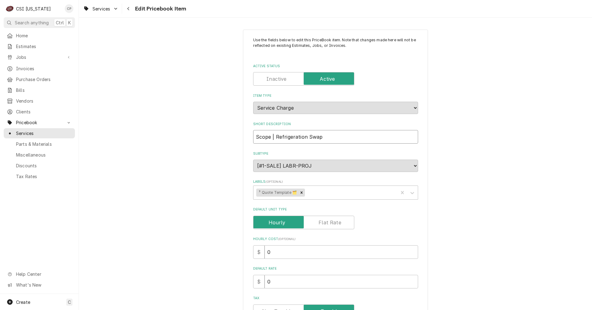
drag, startPoint x: 327, startPoint y: 137, endPoint x: 241, endPoint y: 131, distance: 86.8
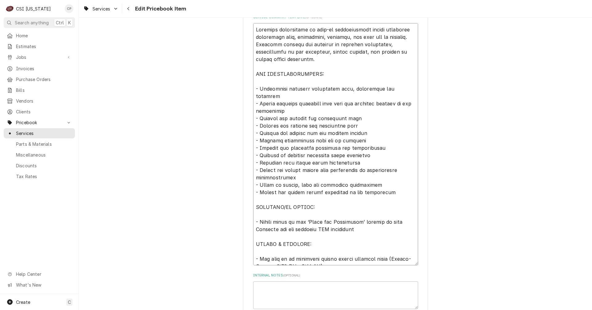
scroll to position [442, 0]
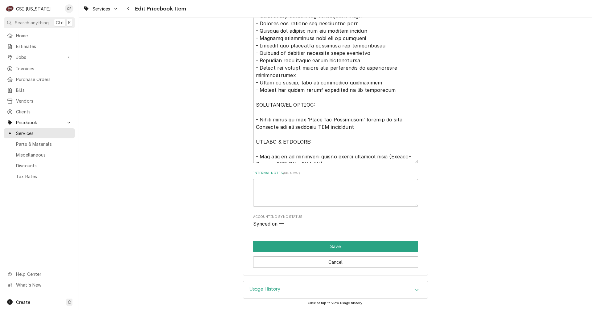
drag, startPoint x: 253, startPoint y: 186, endPoint x: 359, endPoint y: 309, distance: 162.0
click at [359, 309] on div "Use the fields below to edit this PriceBook item. Note that changes made here w…" at bounding box center [335, 164] width 513 height 292
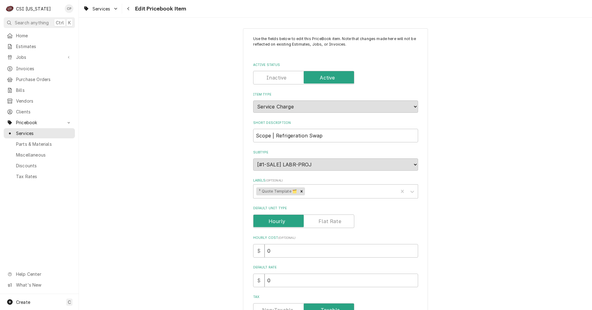
scroll to position [0, 0]
type textarea "x"
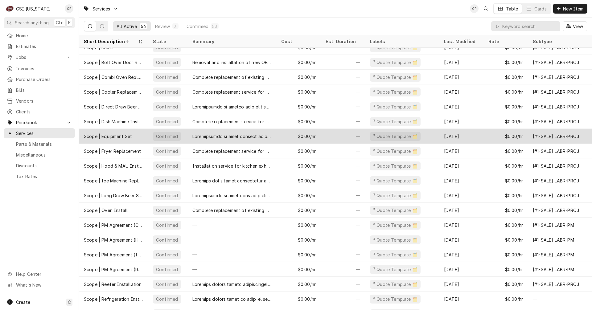
scroll to position [496, 0]
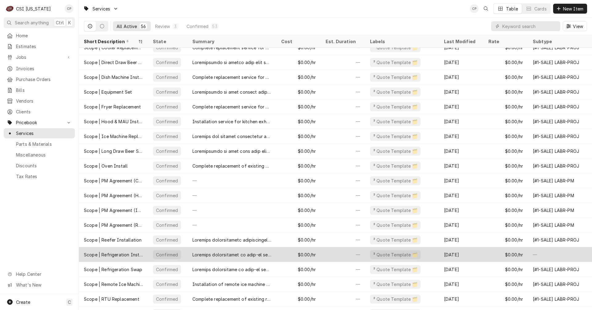
click at [119, 257] on div "Scope | Refrigeration Install only" at bounding box center [113, 254] width 69 height 15
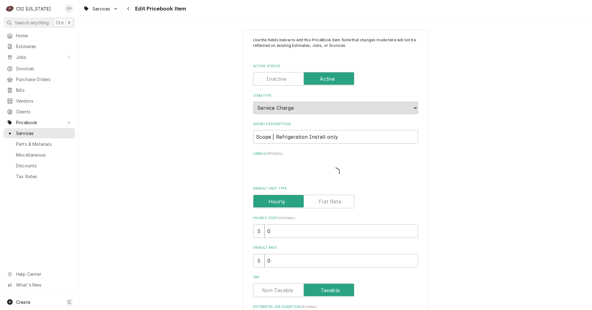
type textarea "x"
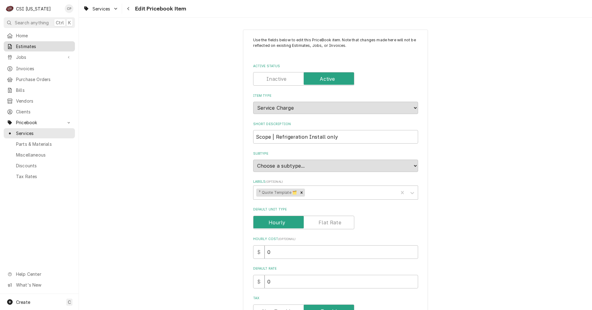
click at [24, 45] on span "Estimates" at bounding box center [44, 46] width 56 height 6
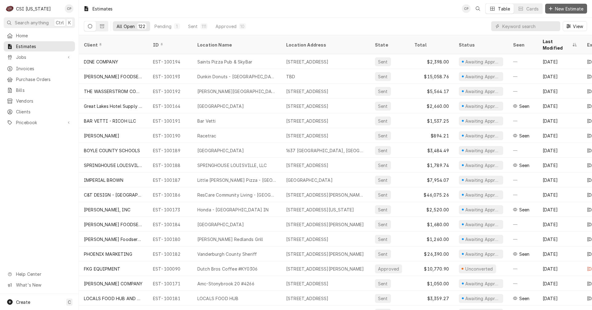
click at [572, 11] on span "New Estimate" at bounding box center [568, 9] width 31 height 6
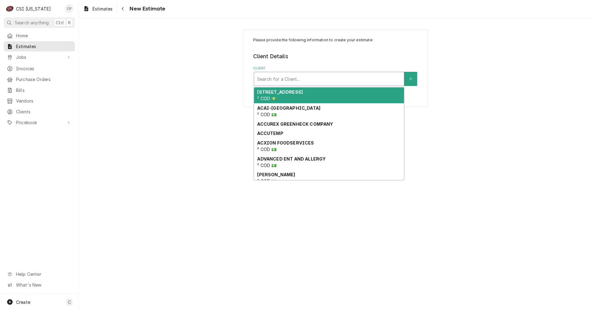
click at [299, 79] on div "Client" at bounding box center [329, 78] width 144 height 11
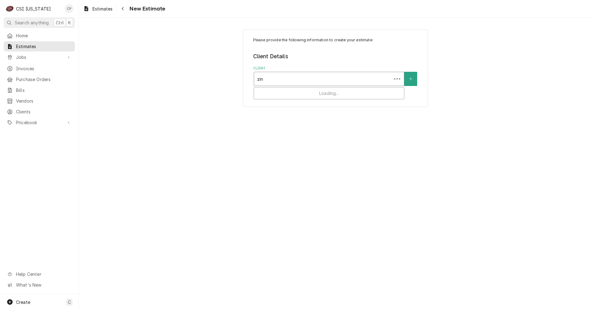
type input "[PERSON_NAME]"
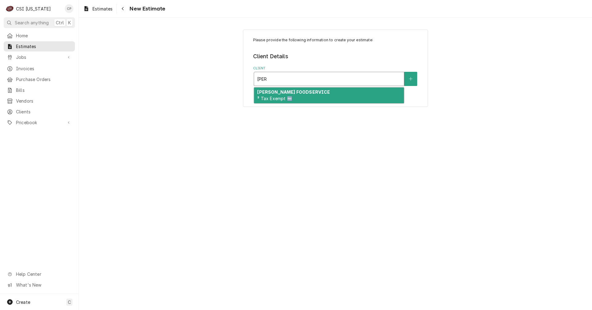
click at [305, 98] on div "[PERSON_NAME] FOODSERVICE ³ Tax Exempt 🆓" at bounding box center [329, 95] width 150 height 16
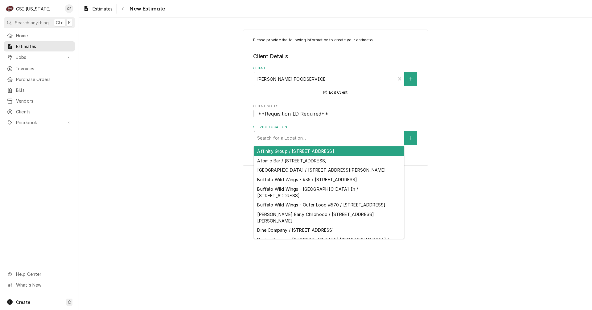
click at [279, 138] on div "Service Location" at bounding box center [329, 137] width 144 height 11
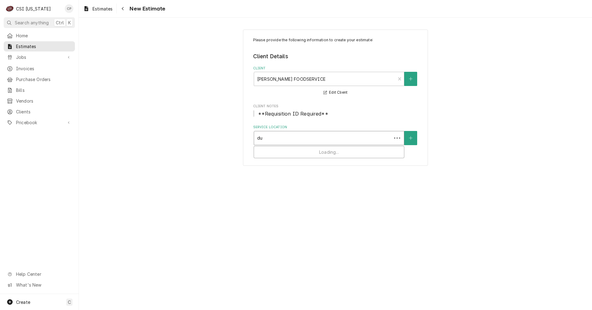
type input "dun"
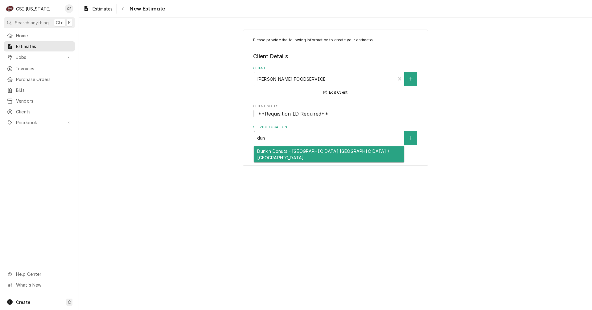
click at [287, 152] on div "Dunkin Donuts - [GEOGRAPHIC_DATA] [GEOGRAPHIC_DATA] / [GEOGRAPHIC_DATA]" at bounding box center [329, 154] width 150 height 16
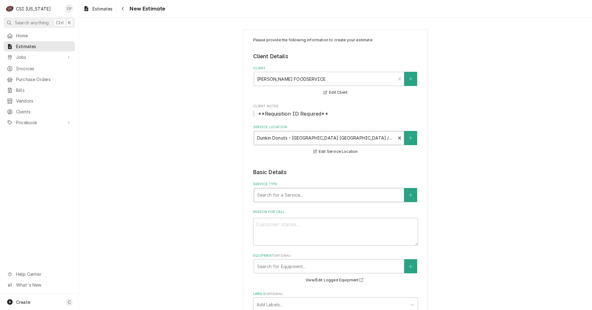
click at [285, 196] on div "Service Type" at bounding box center [329, 194] width 144 height 11
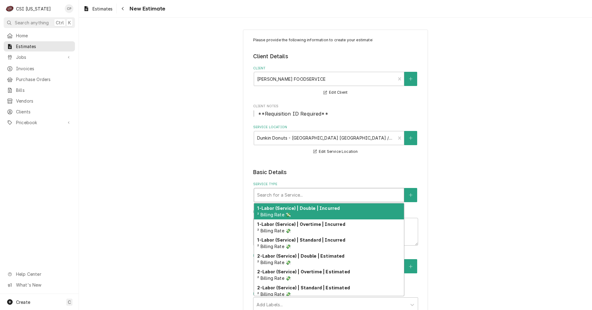
type textarea "x"
type input "r"
type textarea "x"
type input "re"
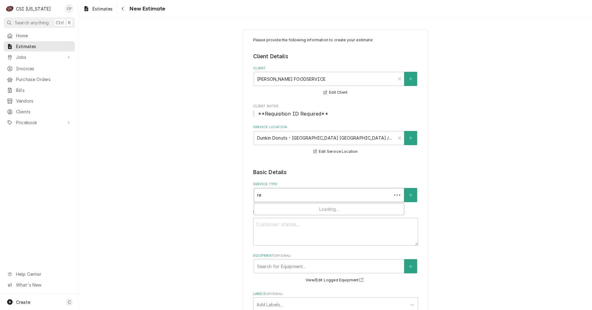
type textarea "x"
type input "ref"
type textarea "x"
type input "refr"
type textarea "x"
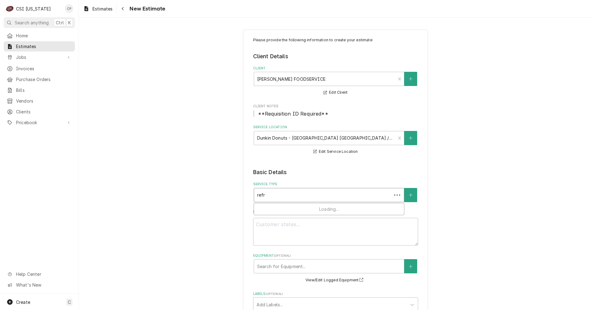
type input "refri"
type textarea "x"
type input "refrig"
type textarea "x"
type input "refrige"
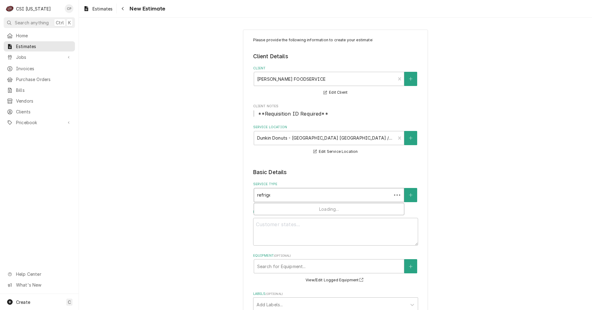
type textarea "x"
type input "refriger"
type textarea "x"
type input "refrigera"
type textarea "x"
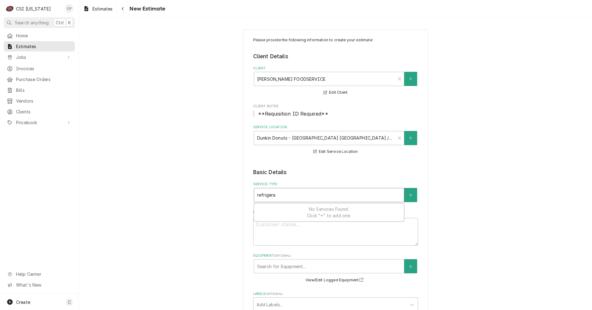
type input "refrigerat"
type textarea "x"
type input "refrigeratio"
type textarea "x"
type input "refrigeration"
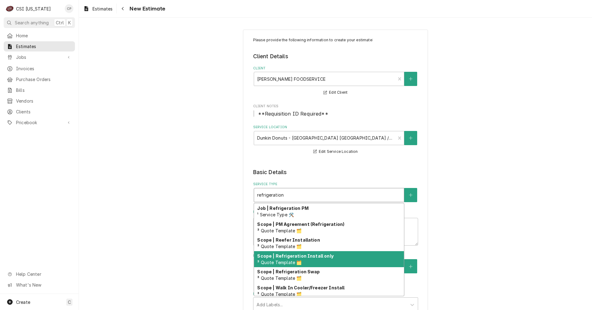
click at [315, 258] on strong "Scope | Refrigeration Install only" at bounding box center [295, 255] width 76 height 5
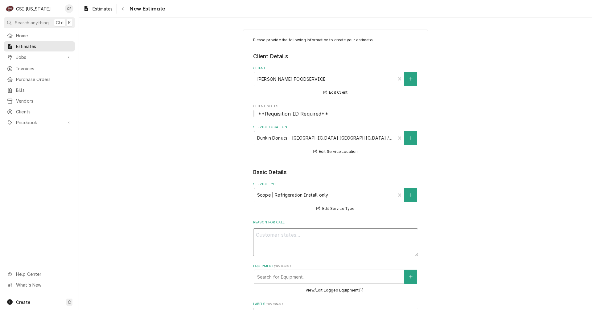
click at [272, 239] on textarea "Reason For Call" at bounding box center [335, 242] width 165 height 28
type textarea "x"
type textarea "I"
type textarea "x"
type textarea "In"
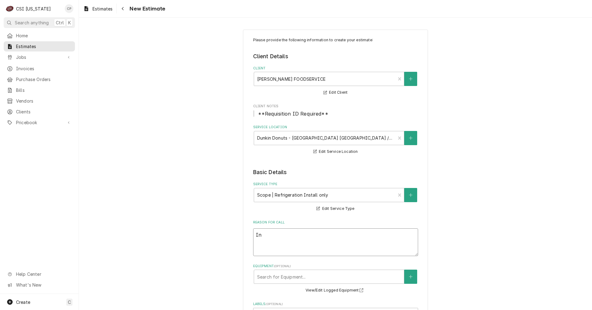
type textarea "x"
type textarea "I"
type textarea "x"
type textarea "I"
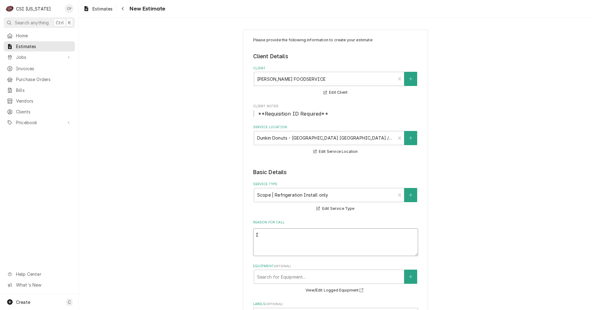
type textarea "x"
type textarea "In"
type textarea "x"
type textarea "Ins"
type textarea "x"
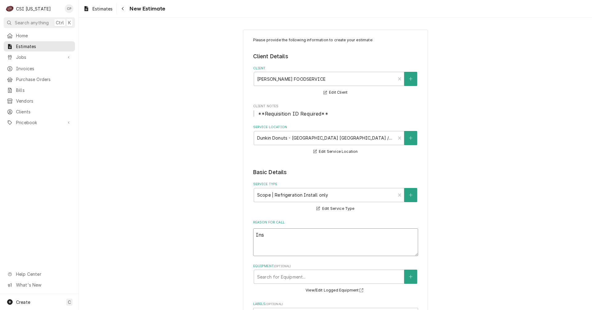
type textarea "Inst"
type textarea "x"
type textarea "Insta"
type textarea "x"
type textarea "Instal"
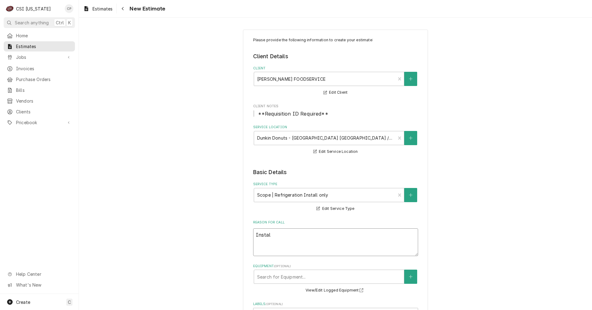
type textarea "x"
type textarea "Install"
type textarea "x"
type textarea "Install"
type textarea "x"
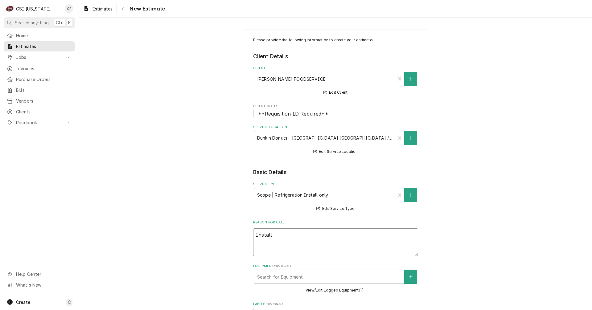
type textarea "Install r"
type textarea "x"
type textarea "Install re"
type textarea "x"
type textarea "Install ref"
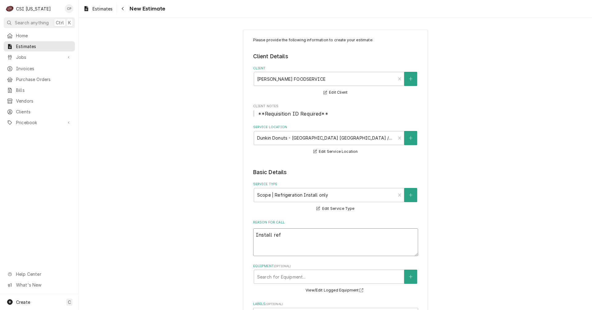
type textarea "x"
type textarea "Install refr"
type textarea "x"
type textarea "Install refri"
type textarea "x"
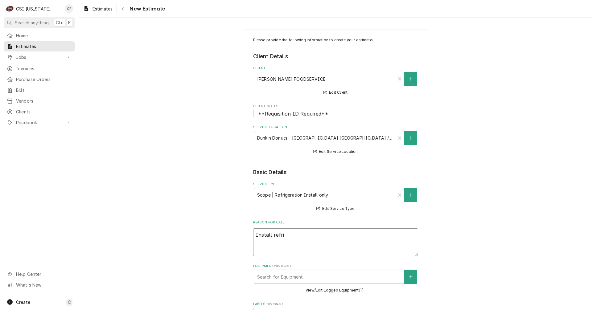
type textarea "Install refrig"
type textarea "x"
type textarea "Install refrige"
type textarea "x"
type textarea "Install refriger"
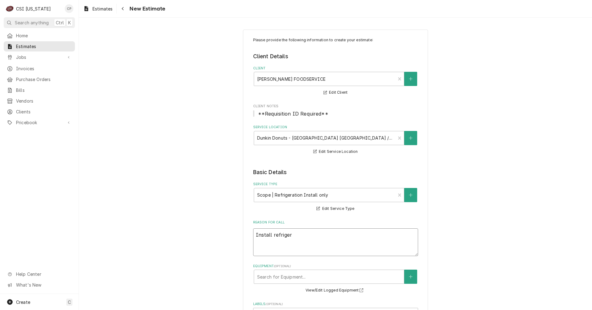
type textarea "x"
type textarea "Install refrigera"
type textarea "x"
type textarea "Install refrigerat"
type textarea "x"
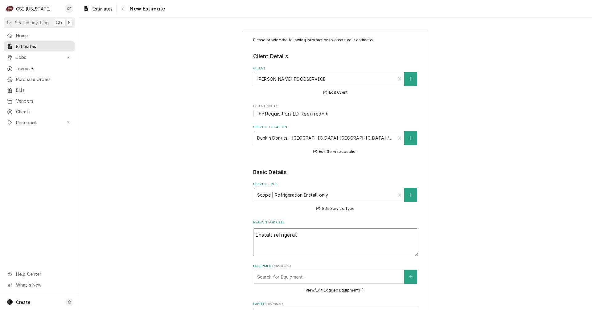
type textarea "Install refrigerati"
type textarea "x"
type textarea "Install refrigeratio"
type textarea "x"
type textarea "Install refrigeration"
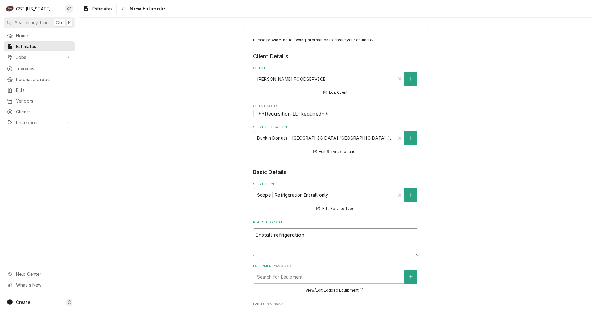
type textarea "x"
type textarea "Install refrigeration"
type textarea "x"
type textarea "Install refrigeration o"
type textarea "x"
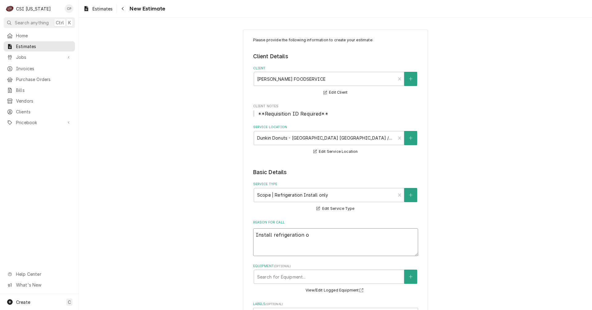
type textarea "Install refrigeration on"
type textarea "x"
type textarea "Install refrigeration onl"
type textarea "x"
type textarea "Install refrigeration only"
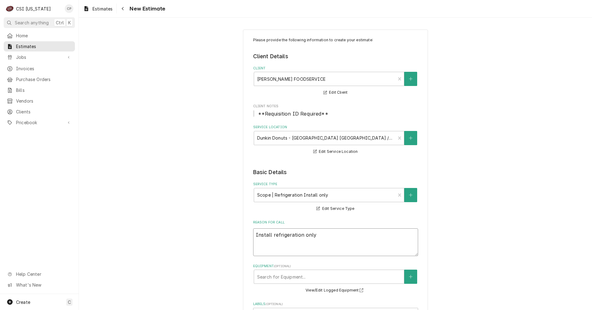
type textarea "x"
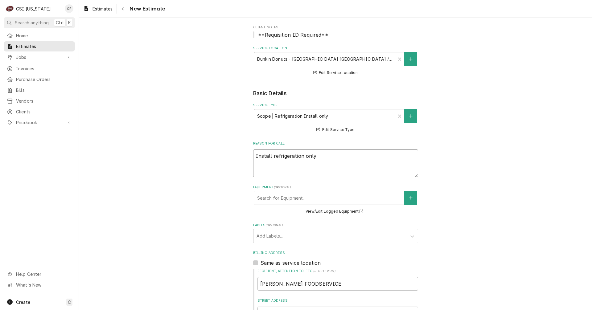
scroll to position [92, 0]
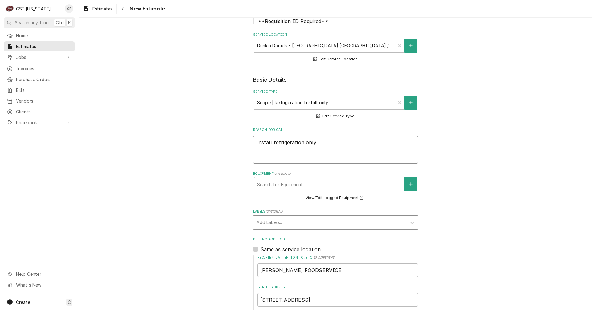
type textarea "Install refrigeration only"
click at [270, 223] on div "Labels" at bounding box center [329, 222] width 147 height 11
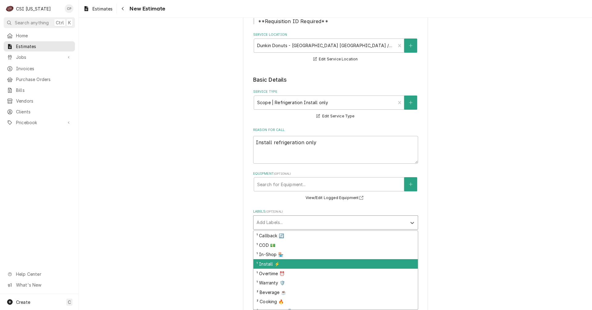
click at [266, 262] on div "¹ Install ⚡️" at bounding box center [335, 264] width 164 height 10
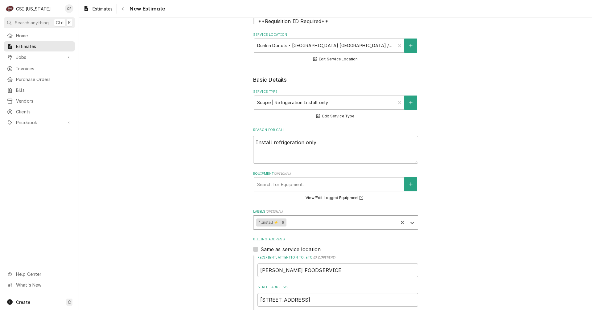
type textarea "x"
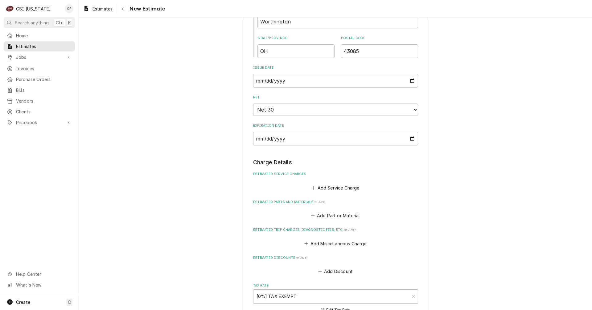
scroll to position [431, 0]
click at [338, 188] on button "Add Service Charge" at bounding box center [335, 186] width 50 height 9
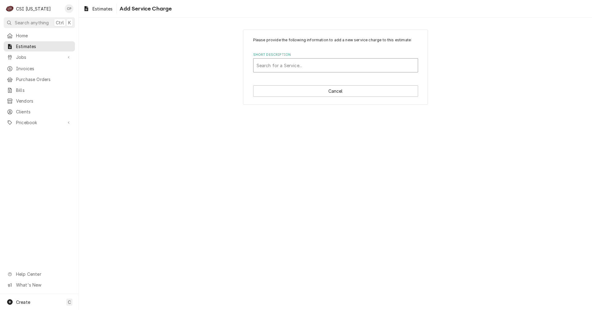
click at [283, 66] on div "Short Description" at bounding box center [335, 65] width 158 height 11
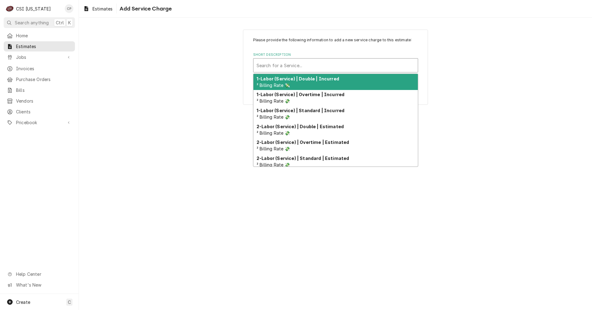
type input "n"
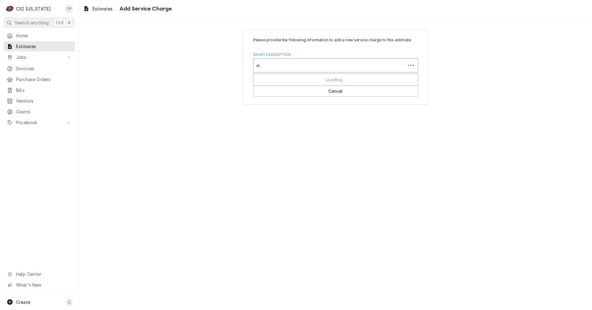
type input "i"
type input "p"
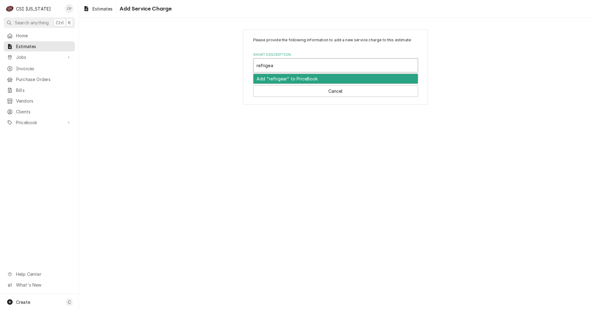
type input "refrige"
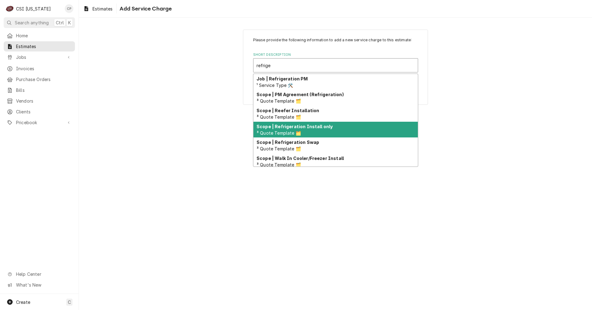
click at [315, 127] on strong "Scope | Refrigeration Install only" at bounding box center [294, 126] width 76 height 5
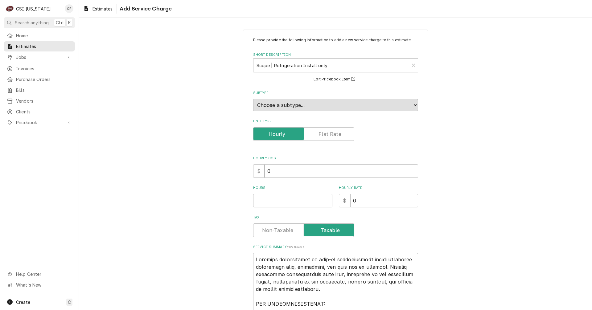
type textarea "x"
click at [291, 201] on input "Hours" at bounding box center [292, 201] width 79 height 14
click at [330, 134] on label "Unit Type" at bounding box center [303, 134] width 101 height 14
click at [330, 134] on input "Unit Type" at bounding box center [304, 134] width 96 height 14
checkbox input "true"
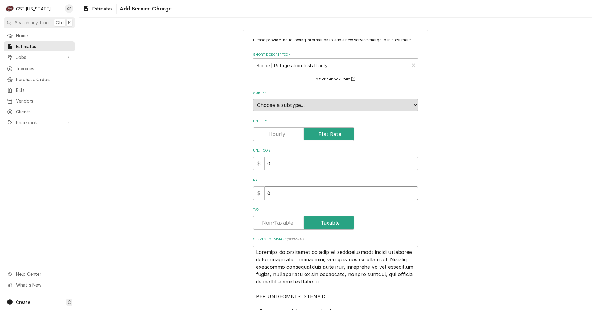
drag, startPoint x: 272, startPoint y: 194, endPoint x: 258, endPoint y: 195, distance: 13.9
click at [258, 195] on div "$ 0" at bounding box center [335, 193] width 165 height 14
click at [280, 192] on input "0" at bounding box center [340, 193] width 153 height 14
type textarea "x"
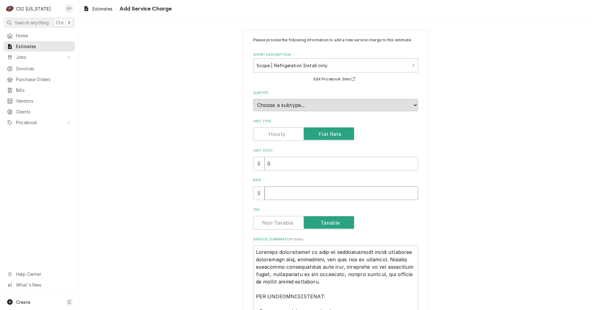
type input "4"
type textarea "x"
type input "42"
type textarea "x"
type input "422"
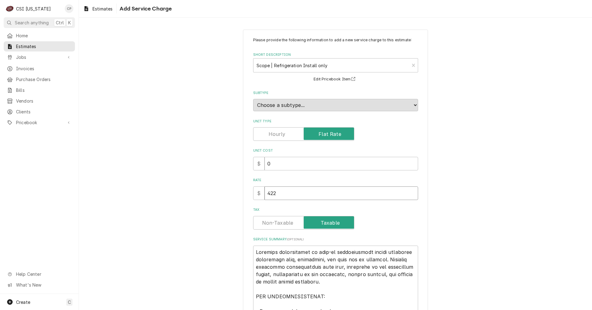
type textarea "x"
type input "4220"
type textarea "x"
type input "4220.0"
type textarea "x"
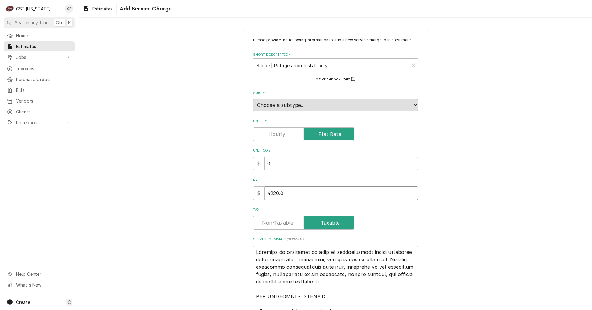
type input "4220.00"
type textarea "x"
type input "4220.00"
click at [275, 224] on label "Tax" at bounding box center [303, 223] width 101 height 14
click at [275, 224] on input "Tax" at bounding box center [304, 223] width 96 height 14
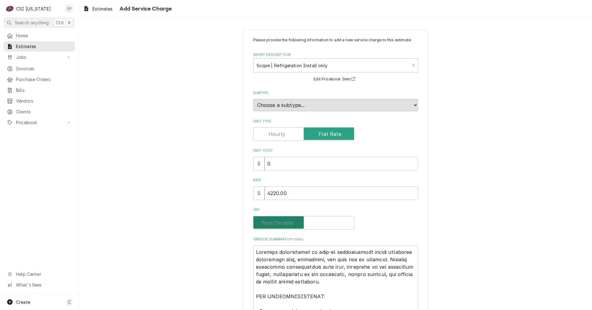
checkbox input "false"
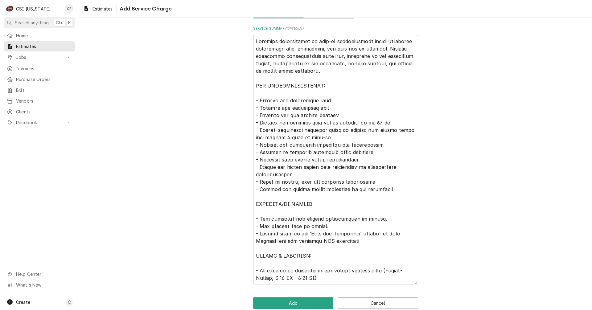
scroll to position [223, 0]
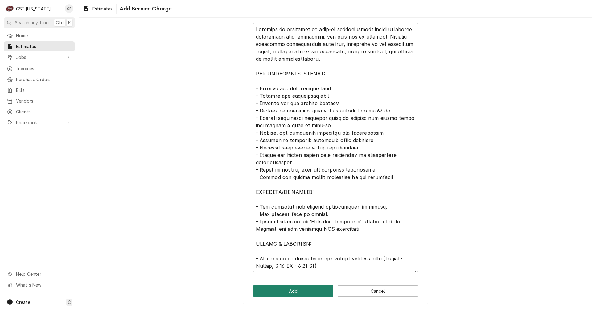
click at [294, 294] on button "Add" at bounding box center [293, 290] width 80 height 11
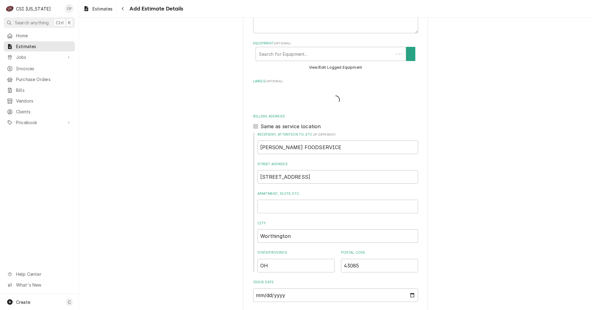
scroll to position [424, 0]
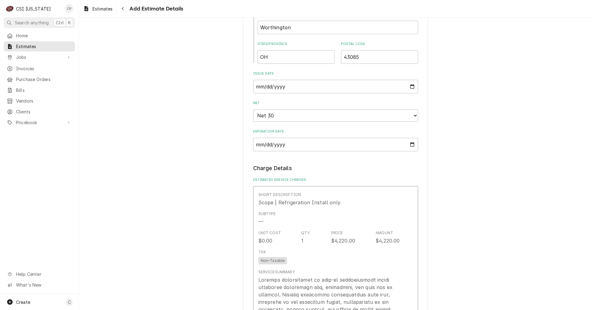
type textarea "x"
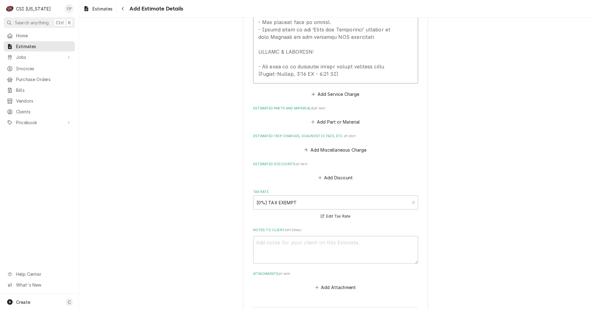
scroll to position [886, 0]
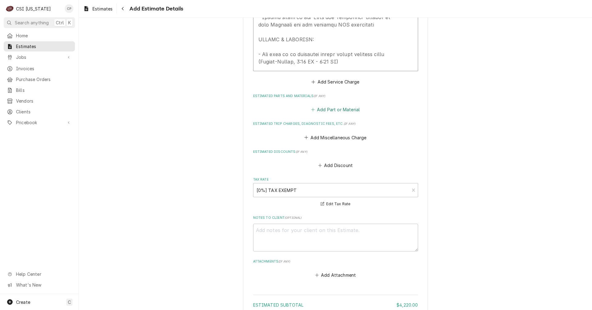
click at [329, 111] on button "Add Part or Material" at bounding box center [335, 109] width 51 height 9
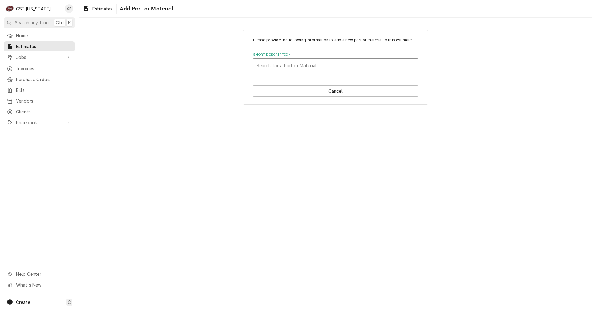
click at [282, 63] on div "Short Description" at bounding box center [335, 65] width 158 height 11
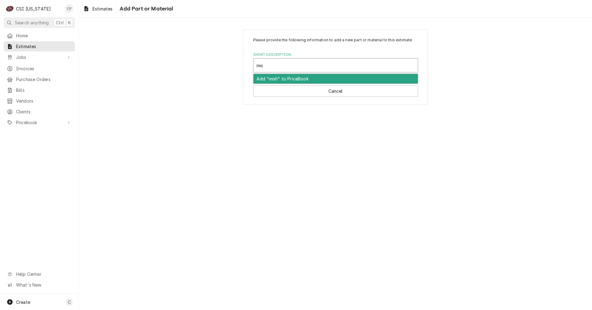
type input "misc"
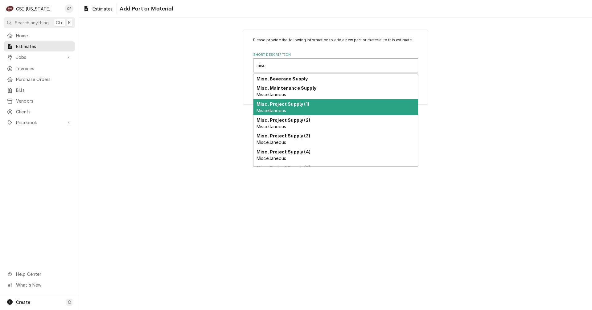
click at [293, 106] on strong "Misc. Project Supply (1)" at bounding box center [282, 103] width 53 height 5
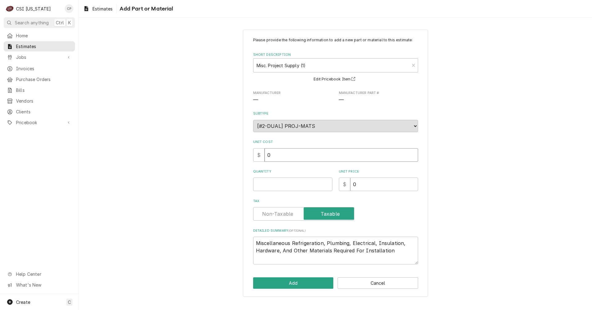
drag, startPoint x: 272, startPoint y: 157, endPoint x: 259, endPoint y: 159, distance: 13.4
click at [259, 159] on div "$ 0" at bounding box center [335, 155] width 165 height 14
click at [268, 184] on input "Quantity" at bounding box center [292, 184] width 79 height 14
type textarea "x"
type input "1"
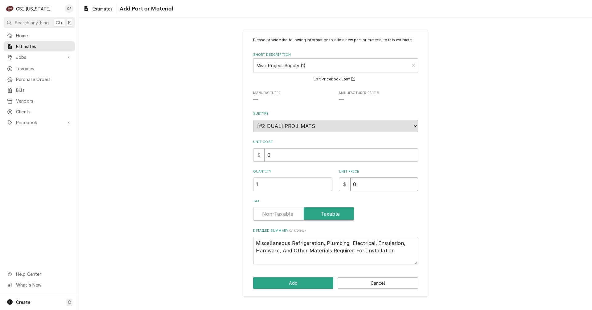
type textarea "x"
type input "3"
type textarea "x"
type input "32"
type textarea "x"
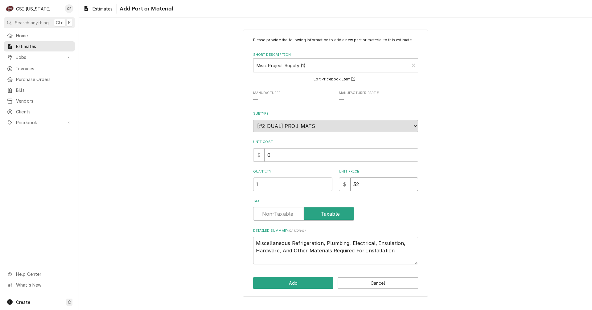
type input "327"
type textarea "x"
type input "3278"
type textarea "x"
type input "3278.7"
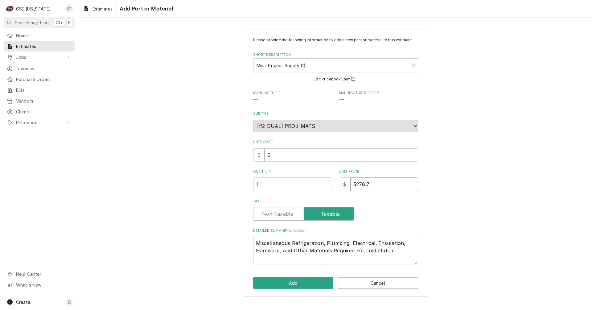
type textarea "x"
type input "3278.76"
type textarea "x"
type input "3278.76"
click at [279, 216] on label "Tax" at bounding box center [303, 214] width 101 height 14
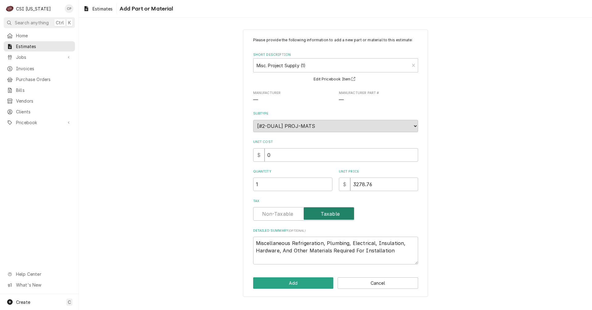
click at [279, 216] on input "Tax" at bounding box center [304, 214] width 96 height 14
checkbox input "false"
drag, startPoint x: 326, startPoint y: 243, endPoint x: 292, endPoint y: 246, distance: 33.7
click at [292, 246] on textarea "Miscellaneous Refrigeration, Plumbing, Electrical, Insulation, Hardware, And Ot…" at bounding box center [335, 251] width 165 height 28
type textarea "x"
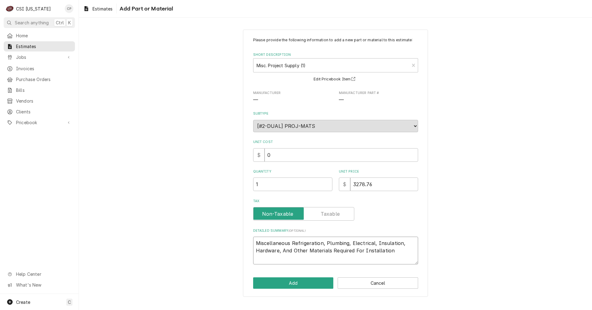
type textarea "Miscellaneous Plumbing, Electrical, Insulation, Hardware, And Other Materials R…"
type textarea "x"
type textarea "Miscellaneous Plumbing, Electrical, Insulation, Hardware, And Other Materials R…"
click at [299, 284] on button "Add" at bounding box center [293, 282] width 80 height 11
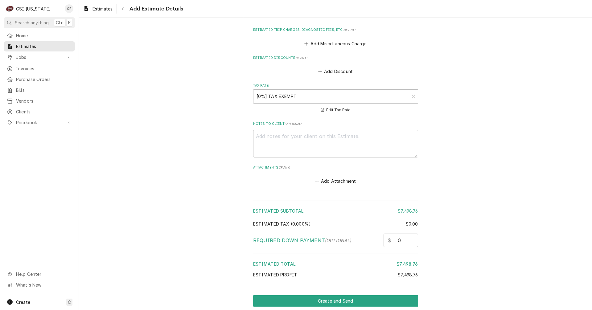
scroll to position [1113, 0]
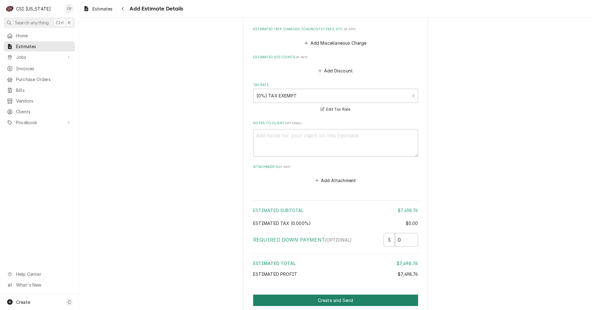
click at [343, 302] on button "Create and Send" at bounding box center [335, 300] width 165 height 11
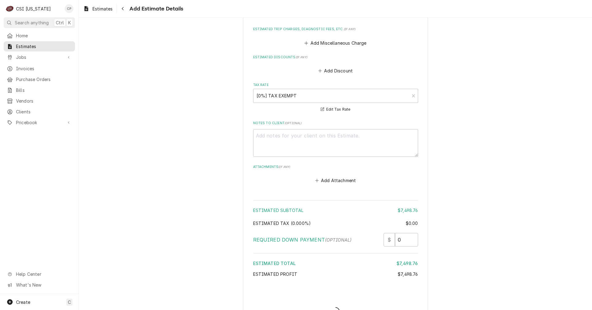
type textarea "x"
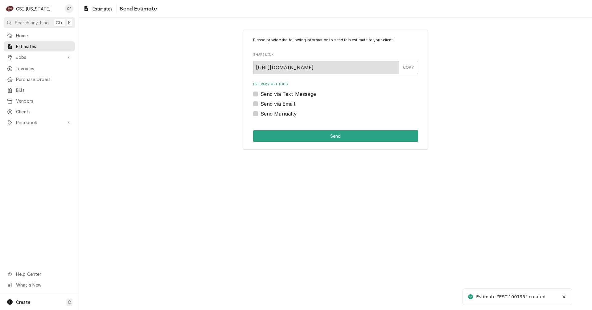
click at [260, 103] on label "Send via Email" at bounding box center [277, 103] width 35 height 7
click at [260, 103] on input "Send via Email" at bounding box center [342, 107] width 165 height 14
checkbox input "true"
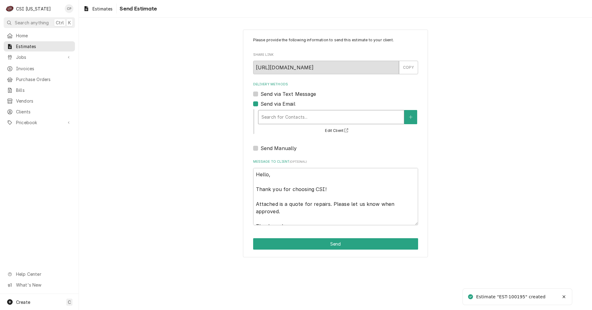
click at [273, 118] on div "Delivery Methods" at bounding box center [330, 117] width 139 height 11
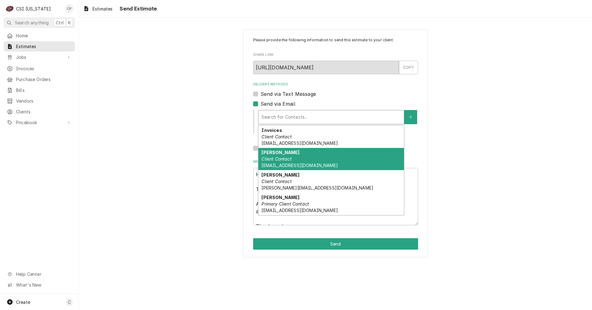
click at [265, 156] on div "[PERSON_NAME] Client Contact [EMAIL_ADDRESS][DOMAIN_NAME]" at bounding box center [330, 159] width 145 height 22
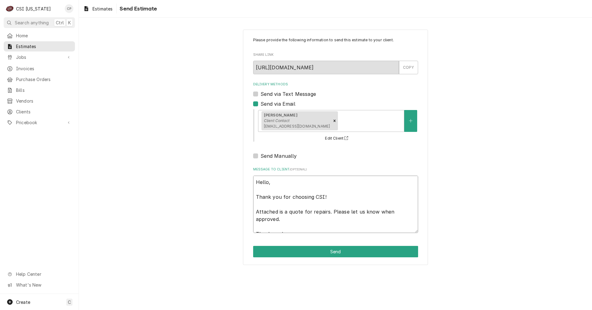
drag, startPoint x: 284, startPoint y: 212, endPoint x: 298, endPoint y: 218, distance: 14.6
click at [298, 218] on textarea "Hello, Thank you for choosing CSI! Attached is a quote for repairs. Please let …" at bounding box center [335, 204] width 165 height 57
type textarea "x"
type textarea "Hello, Thank you for choosing CSI! Attached is t Thank you!"
type textarea "x"
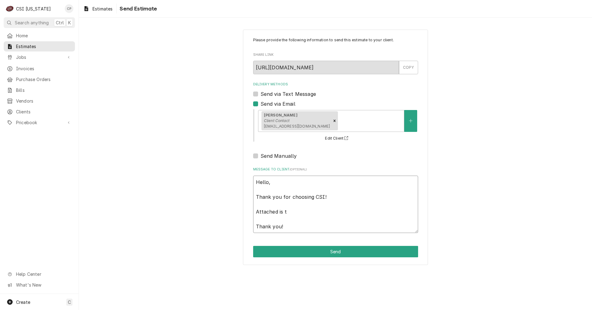
type textarea "Hello, Thank you for choosing CSI! Attached is th Thank you!"
type textarea "x"
type textarea "Hello, Thank you for choosing CSI! Attached is the Thank you!"
type textarea "x"
type textarea "Hello, Thank you for choosing CSI! Attached is the Thank you!"
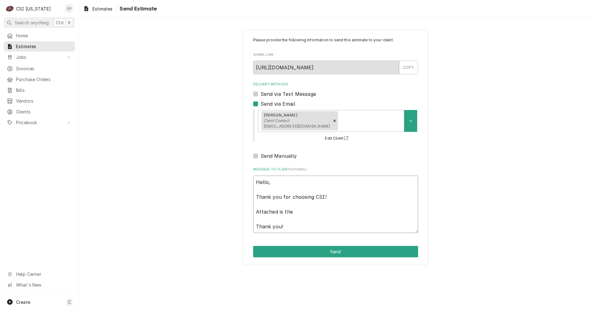
type textarea "x"
type textarea "Hello, Thank you for choosing CSI! Attached is the q Thank you!"
type textarea "x"
type textarea "Hello, Thank you for choosing CSI! Attached is the qu Thank you!"
type textarea "x"
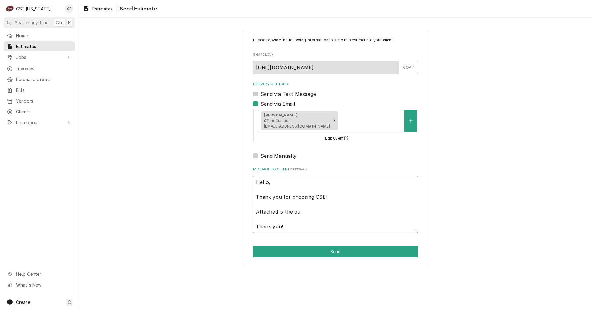
type textarea "Hello, Thank you for choosing CSI! Attached is the quo Thank you!"
type textarea "x"
type textarea "Hello, Thank you for choosing CSI! Attached is the quot Thank you!"
type textarea "x"
type textarea "Hello, Thank you for choosing CSI! Attached is the quote Thank you!"
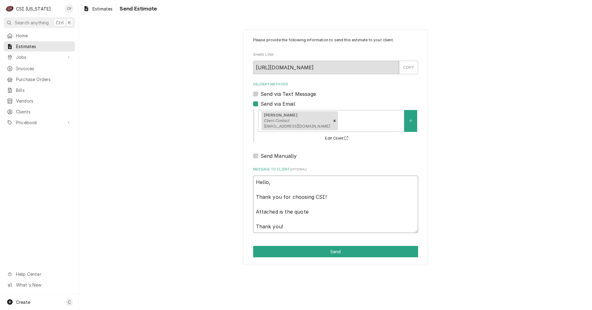
type textarea "x"
type textarea "Hello, Thank you for choosing CSI! Attached is the quote Thank you!"
type textarea "x"
type textarea "Hello, Thank you for choosing CSI! Attached is the quote f Thank you!"
type textarea "x"
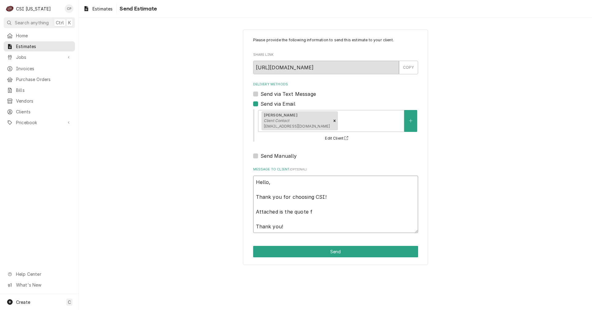
type textarea "Hello, Thank you for choosing CSI! Attached is the quote fo Thank you!"
type textarea "x"
type textarea "Hello, Thank you for choosing CSI! Attached is the quote for Thank you!"
type textarea "x"
type textarea "Hello, Thank you for choosing CSI! Attached is the quote for Thank you!"
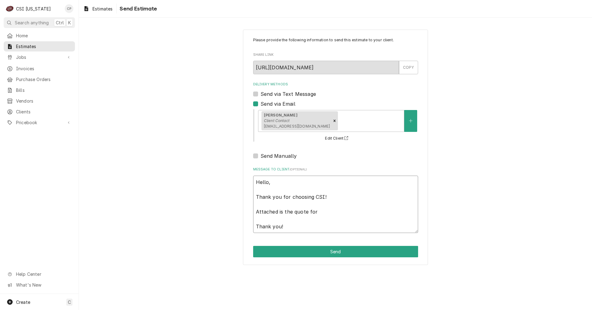
type textarea "x"
type textarea "Hello, Thank you for choosing CSI! Attached is the quote for D Thank you!"
type textarea "x"
type textarea "Hello, Thank you for choosing CSI! Attached is the quote for Du Thank you!"
type textarea "x"
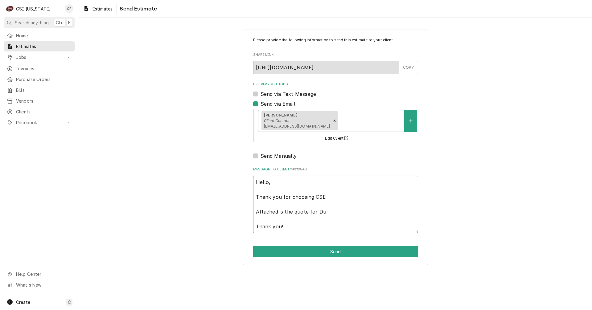
type textarea "Hello, Thank you for choosing CSI! Attached is the quote for Dun Thank you!"
type textarea "x"
type textarea "Hello, Thank you for choosing CSI! Attached is the quote for Dunk Thank you!"
type textarea "x"
type textarea "Hello, Thank you for choosing CSI! Attached is the quote for Dunki Thank you!"
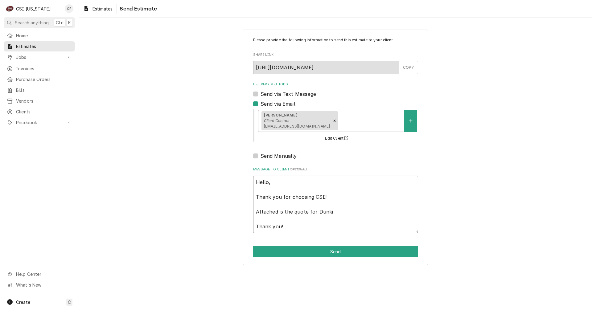
type textarea "x"
type textarea "Hello, Thank you for choosing CSI! Attached is the quote for [PERSON_NAME] Than…"
type textarea "x"
type textarea "Hello, Thank you for choosing CSI! Attached is the quote for [PERSON_NAME] Than…"
type textarea "x"
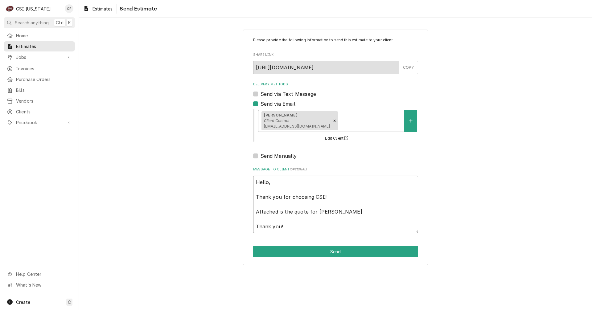
type textarea "Hello, Thank you for choosing CSI! Attached is the quote for Dunkin D Thank you!"
type textarea "x"
type textarea "Hello, Thank you for choosing CSI! Attached is the quote for Dunkin Do Thank yo…"
type textarea "x"
type textarea "Hello, Thank you for choosing CSI! Attached is the quote for Dunkin Don Thank y…"
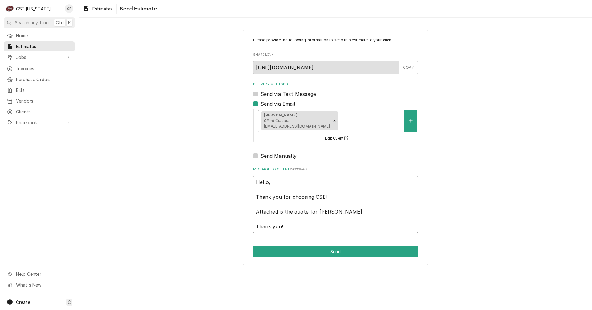
type textarea "x"
type textarea "Hello, Thank you for choosing CSI! Attached is the quote for Dunkin Donu Thank …"
type textarea "x"
type textarea "Hello, Thank you for choosing CSI! Attached is the quote for Dunkin Donut Thank…"
type textarea "x"
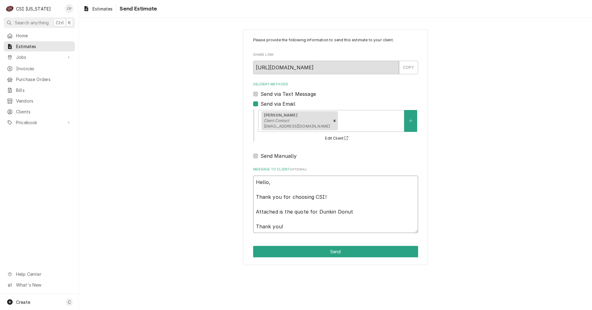
type textarea "Hello, Thank you for choosing CSI! Attached is the quote for Dunkin Donuts Than…"
type textarea "x"
type textarea "Hello, Thank you for choosing CSI! Attached is the quote for Dunkin Donuts Than…"
type textarea "x"
type textarea "Hello, Thank you for choosing CSI! Attached is the quote for Dunkin Donuts r Th…"
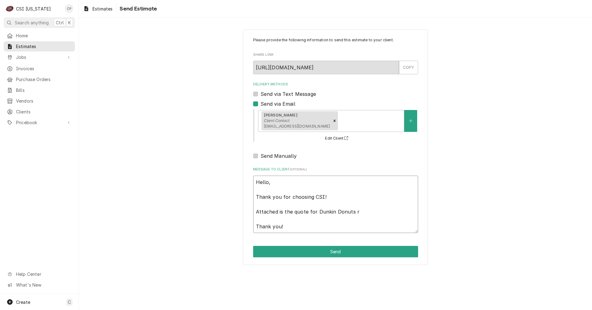
type textarea "x"
type textarea "Hello, Thank you for choosing CSI! Attached is the quote for Dunkin Donuts re T…"
type textarea "x"
type textarea "Hello, Thank you for choosing CSI! Attached is the quote for Dunkin Donuts ref …"
type textarea "x"
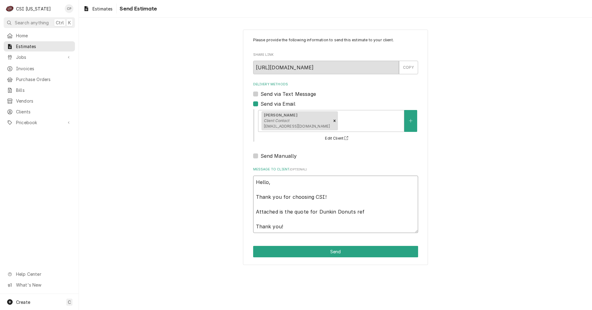
type textarea "Hello, Thank you for choosing CSI! Attached is the quote for Dunkin Donuts refr…"
type textarea "x"
type textarea "Hello, Thank you for choosing CSI! Attached is the quote for Dunkin Donuts refr…"
type textarea "x"
type textarea "Hello, Thank you for choosing CSI! Attached is the quote for Dunkin Donuts refr…"
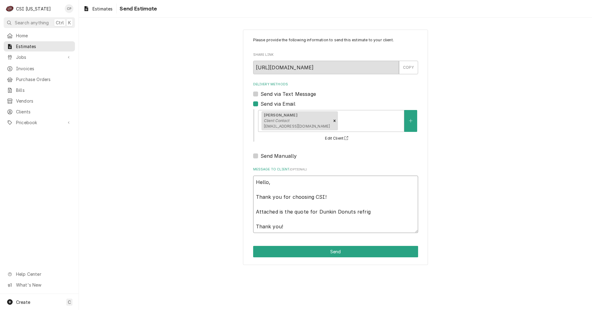
type textarea "x"
type textarea "Hello, Thank you for choosing CSI! Attached is the quote for Dunkin Donuts refr…"
type textarea "x"
type textarea "Hello, Thank you for choosing CSI! Attached is the quote for Dunkin Donuts refr…"
type textarea "x"
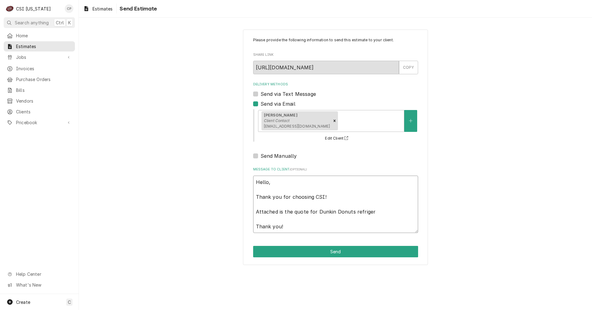
type textarea "Hello, Thank you for choosing CSI! Attached is the quote for Dunkin Donuts refr…"
type textarea "x"
type textarea "Hello, Thank you for choosing CSI! Attached is the quote for Dunkin Donuts refr…"
type textarea "x"
type textarea "Hello, Thank you for choosing CSI! Attached is the quote for Dunkin Donuts refr…"
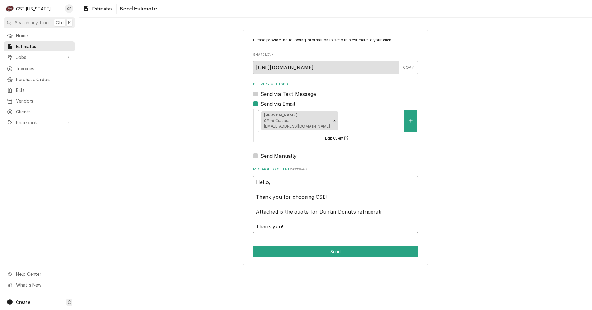
type textarea "x"
type textarea "Hello, Thank you for choosing CSI! Attached is the quote for Dunkin Donuts refr…"
type textarea "x"
type textarea "Hello, Thank you for choosing CSI! Attached is the quote for Dunkin Donuts refr…"
type textarea "x"
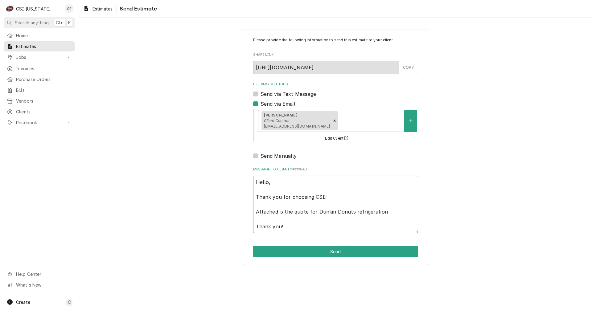
type textarea "Hello, Thank you for choosing CSI! Attached is the quote for Dunkin Donuts refr…"
type textarea "x"
type textarea "Hello, Thank you for choosing CSI! Attached is the quote for Dunkin Donuts refr…"
type textarea "x"
type textarea "Hello, Thank you for choosing CSI! Attached is the quote for Dunkin Donuts refr…"
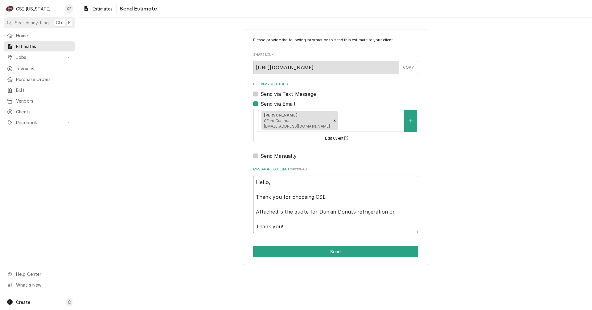
type textarea "x"
type textarea "Hello, Thank you for choosing CSI! Attached is the quote for Dunkin Donuts refr…"
type textarea "x"
type textarea "Hello, Thank you for choosing CSI! Attached is the quote for Dunkin Donuts refr…"
type textarea "x"
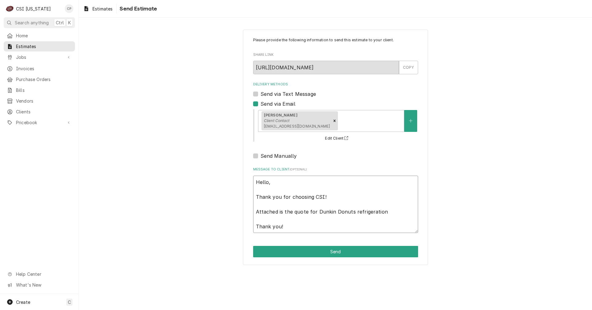
type textarea "Hello, Thank you for choosing CSI! Attached is the quote for Dunkin Donuts refr…"
type textarea "x"
type textarea "Hello, Thank you for choosing CSI! Attached is the quote for Dunkin Donuts refr…"
type textarea "x"
type textarea "Hello, Thank you for choosing CSI! Attached is the quote for Dunkin Donuts refr…"
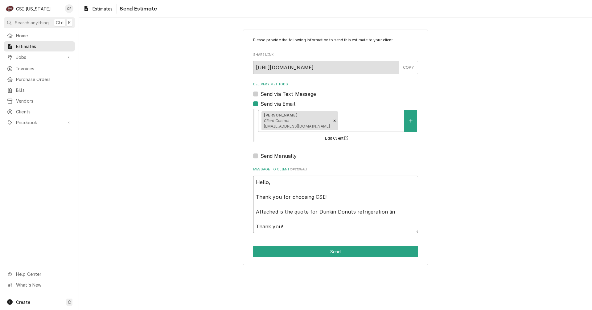
type textarea "x"
type textarea "Hello, Thank you for choosing CSI! Attached is the quote for Dunkin Donuts refr…"
type textarea "x"
type textarea "Hello, Thank you for choosing CSI! Attached is the quote for Dunkin Donuts refr…"
type textarea "x"
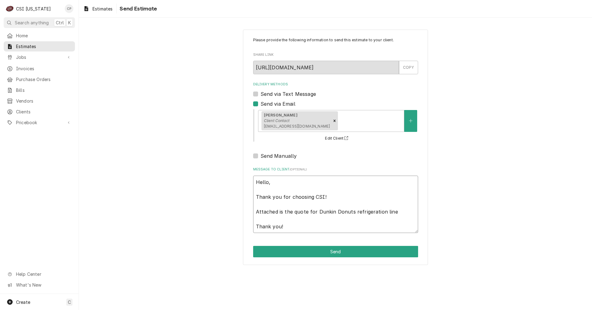
type textarea "Hello, Thank you for choosing CSI! Attached is the quote for Dunkin Donuts refr…"
type textarea "x"
type textarea "Hello, Thank you for choosing CSI! Attached is the quote for Dunkin Donuts refr…"
type textarea "x"
type textarea "Hello, Thank you for choosing CSI! Attached is the quote for Dunkin Donuts refr…"
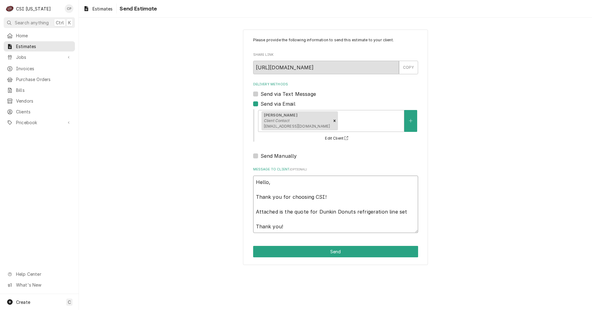
type textarea "x"
type textarea "Hello, Thank you for choosing CSI! Attached is the quote for Dunkin Donuts refr…"
type textarea "x"
type textarea "Hello, Thank you for choosing CSI! Attached is the quote for Dunkin Donuts refr…"
type textarea "x"
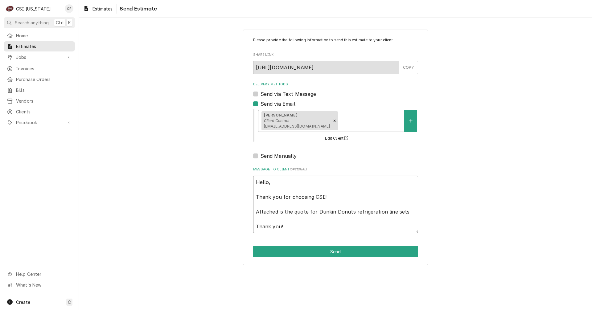
type textarea "Hello, Thank you for choosing CSI! Attached is the quote for Dunkin Donuts refr…"
type textarea "x"
type textarea "Hello, Thank you for choosing CSI! Attached is the quote for Dunkin Donuts refr…"
type textarea "x"
type textarea "Hello, Thank you for choosing CSI! Attached is the quote for Dunkin Donuts refr…"
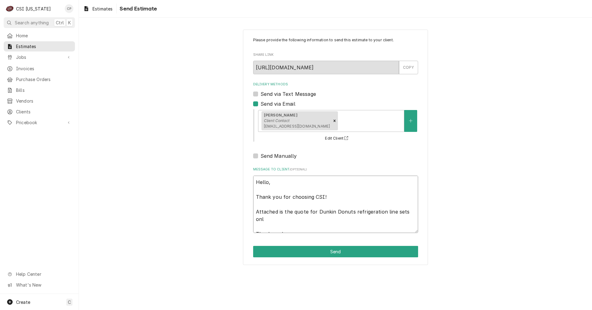
type textarea "x"
type textarea "Hello, Thank you for choosing CSI! Attached is the quote for Dunkin Donuts refr…"
type textarea "x"
type textarea "Hello, Thank you for choosing CSI! Attached is the quote for Dunkin Donuts refr…"
type textarea "x"
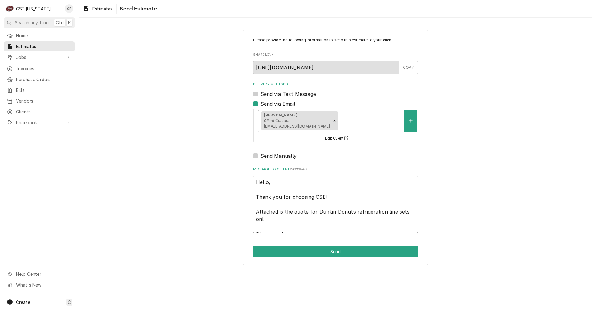
type textarea "Hello, Thank you for choosing CSI! Attached is the quote for Dunkin Donuts refr…"
type textarea "x"
type textarea "Hello, Thank you for choosing CSI! Attached is the quote for Dunkin Donuts refr…"
type textarea "x"
type textarea "Hello, Thank you for choosing CSI! Attached is the quote for Dunkin Donuts refr…"
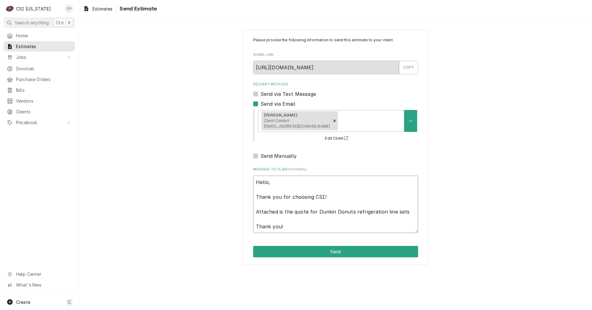
type textarea "x"
type textarea "Hello, Thank you for choosing CSI! Attached is the quote for Dunkin Donuts refr…"
type textarea "x"
type textarea "Hello, Thank you for choosing CSI! Attached is the quote for Dunkin Donuts refr…"
type textarea "x"
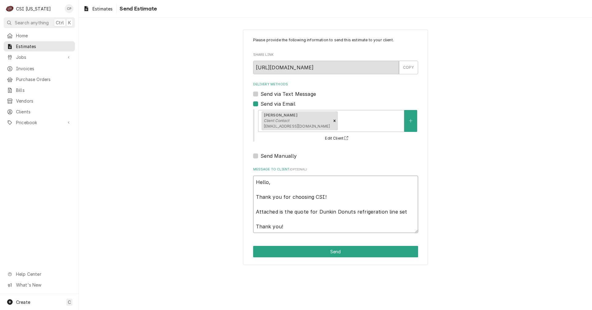
type textarea "Hello, Thank you for choosing CSI! Attached is the quote for Dunkin Donuts refr…"
type textarea "x"
type textarea "Hello, Thank you for choosing CSI! Attached is the quote for Dunkin Donuts refr…"
type textarea "x"
type textarea "Hello, Thank you for choosing CSI! Attached is the quote for Dunkin Donuts refr…"
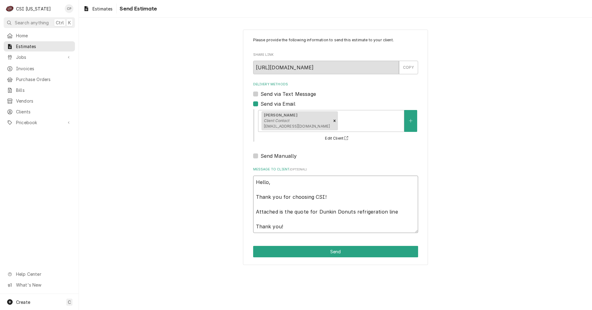
type textarea "x"
type textarea "Hello, Thank you for choosing CSI! Attached is the quote for Dunkin Donuts refr…"
type textarea "x"
type textarea "Hello, Thank you for choosing CSI! Attached is the quote for Dunkin Donuts refr…"
type textarea "x"
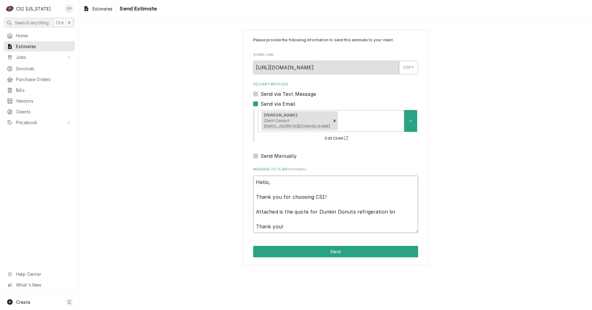
type textarea "Hello, Thank you for choosing CSI! Attached is the quote for Dunkin Donuts refr…"
type textarea "x"
type textarea "Hello, Thank you for choosing CSI! Attached is the quote for Dunkin Donuts refr…"
type textarea "x"
type textarea "Hello, Thank you for choosing CSI! Attached is the quote for Dunkin Donuts refr…"
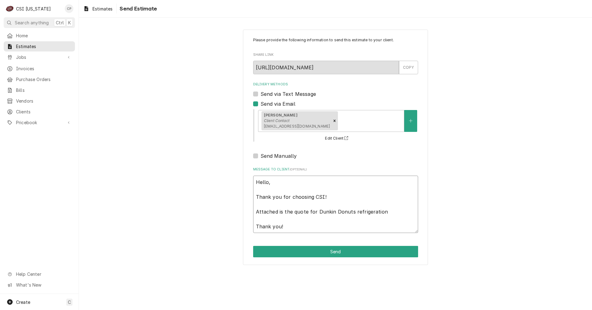
type textarea "x"
type textarea "Hello, Thank you for choosing CSI! Attached is the quote for Dunkin Donuts refr…"
type textarea "x"
type textarea "Hello, Thank you for choosing CSI! Attached is the quote for Dunkin Donuts refr…"
type textarea "x"
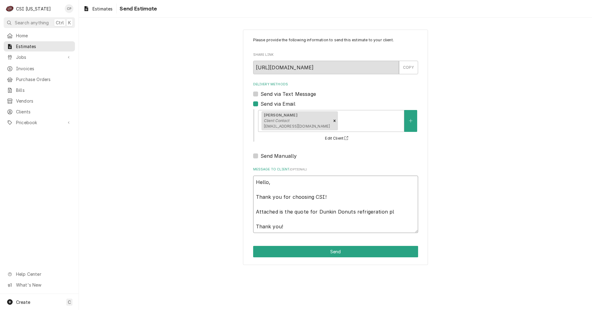
type textarea "Hello, Thank you for choosing CSI! Attached is the quote for Dunkin Donuts refr…"
type textarea "x"
type textarea "Hello, Thank you for choosing CSI! Attached is the quote for Dunkin Donuts refr…"
type textarea "x"
type textarea "Hello, Thank you for choosing CSI! Attached is the quote for Dunkin Donuts refr…"
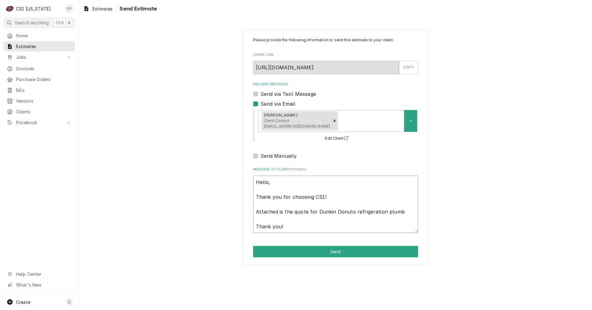
type textarea "x"
type textarea "Hello, Thank you for choosing CSI! Attached is the quote for Dunkin Donuts refr…"
type textarea "x"
type textarea "Hello, Thank you for choosing CSI! Attached is the quote for Dunkin Donuts refr…"
type textarea "x"
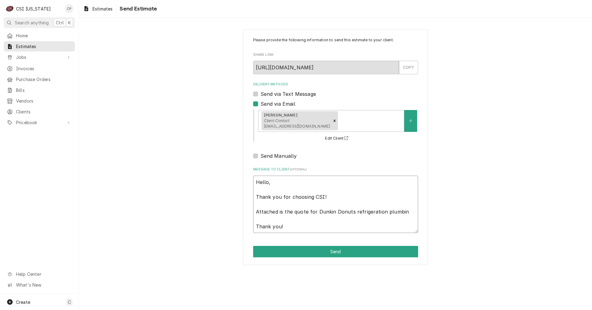
type textarea "Hello, Thank you for choosing CSI! Attached is the quote for Dunkin Donuts refr…"
type textarea "x"
type textarea "Hello, Thank you for choosing CSI! Attached is the quote for Dunkin Donuts refr…"
type textarea "x"
type textarea "Hello, Thank you for choosing CSI! Attached is the quote for Dunkin Donuts refr…"
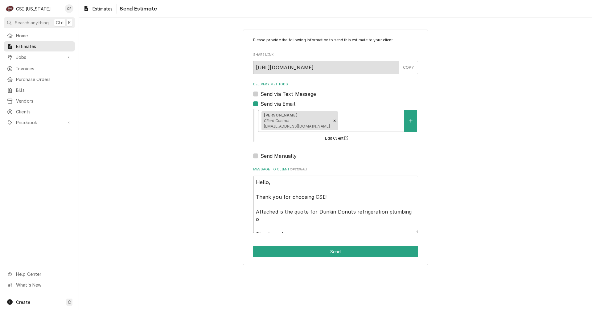
type textarea "x"
type textarea "Hello, Thank you for choosing CSI! Attached is the quote for Dunkin Donuts refr…"
type textarea "x"
type textarea "Hello, Thank you for choosing CSI! Attached is the quote for Dunkin Donuts refr…"
type textarea "x"
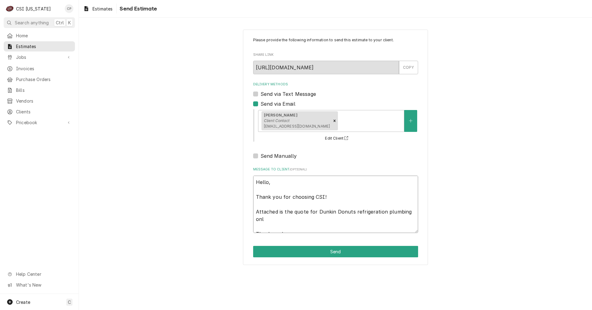
type textarea "Hello, Thank you for choosing CSI! Attached is the quote for Dunkin Donuts refr…"
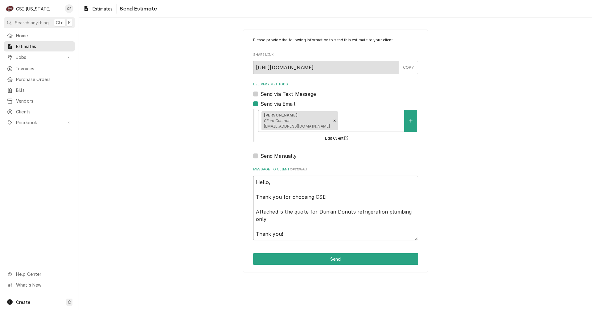
type textarea "x"
type textarea "Hello, Thank you for choosing CSI! Attached is the quote for Dunkin Donuts refr…"
type textarea "x"
type textarea "Hello, Thank you for choosing CSI! Attached is the quote for Dunkin Donuts refr…"
type textarea "x"
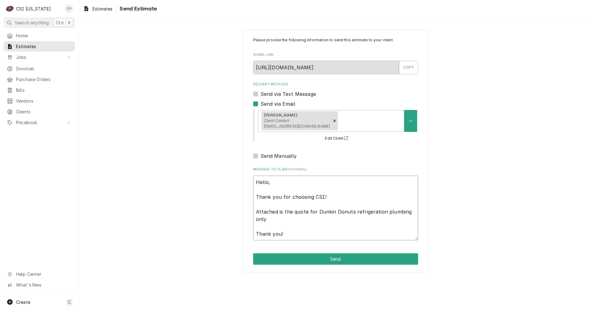
type textarea "Hello, Thank you for choosing CSI! Attached is the quote for Dunkin Donuts refr…"
type textarea "x"
type textarea "Hello, Thank you for choosing CSI! Attached is the quote for Dunkin Donuts refr…"
type textarea "x"
type textarea "Hello, Thank you for choosing CSI! Attached is the quote for Dunkin Donuts refr…"
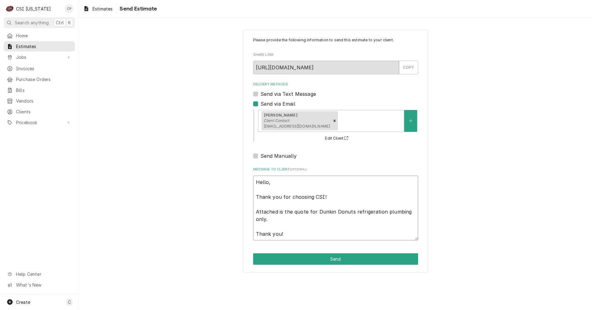
type textarea "x"
type textarea "Hello, Thank you for choosing CSI! Attached is the quote for Dunkin Donuts refr…"
type textarea "x"
type textarea "Hello, Thank you for choosing CSI! Attached is the quote for Dunkin Donuts refr…"
type textarea "x"
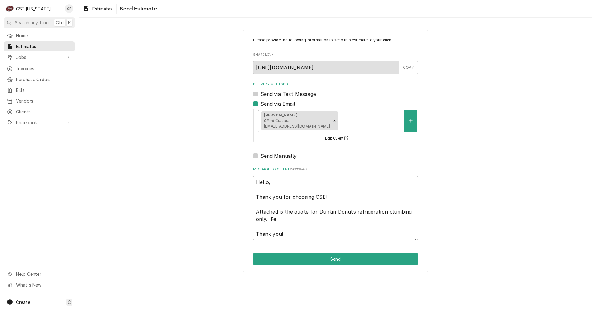
type textarea "Hello, Thank you for choosing CSI! Attached is the quote for Dunkin Donuts refr…"
type textarea "x"
type textarea "Hello, Thank you for choosing CSI! Attached is the quote for Dunkin Donuts refr…"
type textarea "x"
type textarea "Hello, Thank you for choosing CSI! Attached is the quote for Dunkin Donuts refr…"
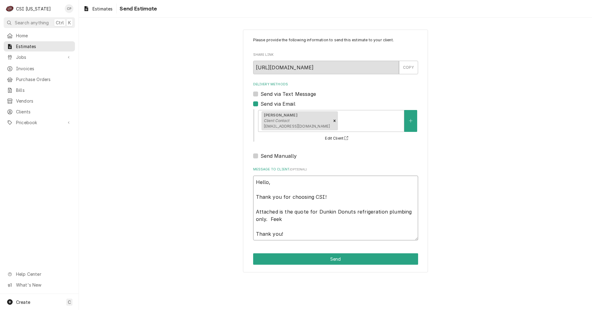
type textarea "x"
type textarea "Hello, Thank you for choosing CSI! Attached is the quote for Dunkin Donuts refr…"
type textarea "x"
type textarea "Hello, Thank you for choosing CSI! Attached is the quote for Dunkin Donuts refr…"
type textarea "x"
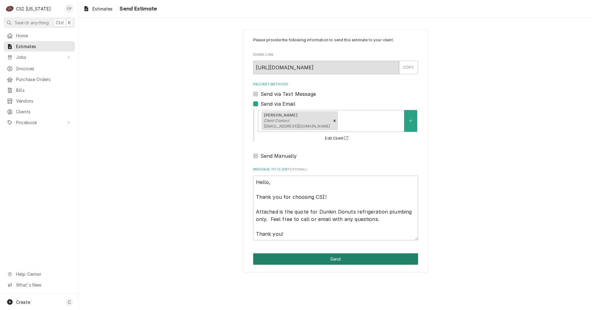
click at [341, 257] on button "Send" at bounding box center [335, 258] width 165 height 11
